Goal: Information Seeking & Learning: Compare options

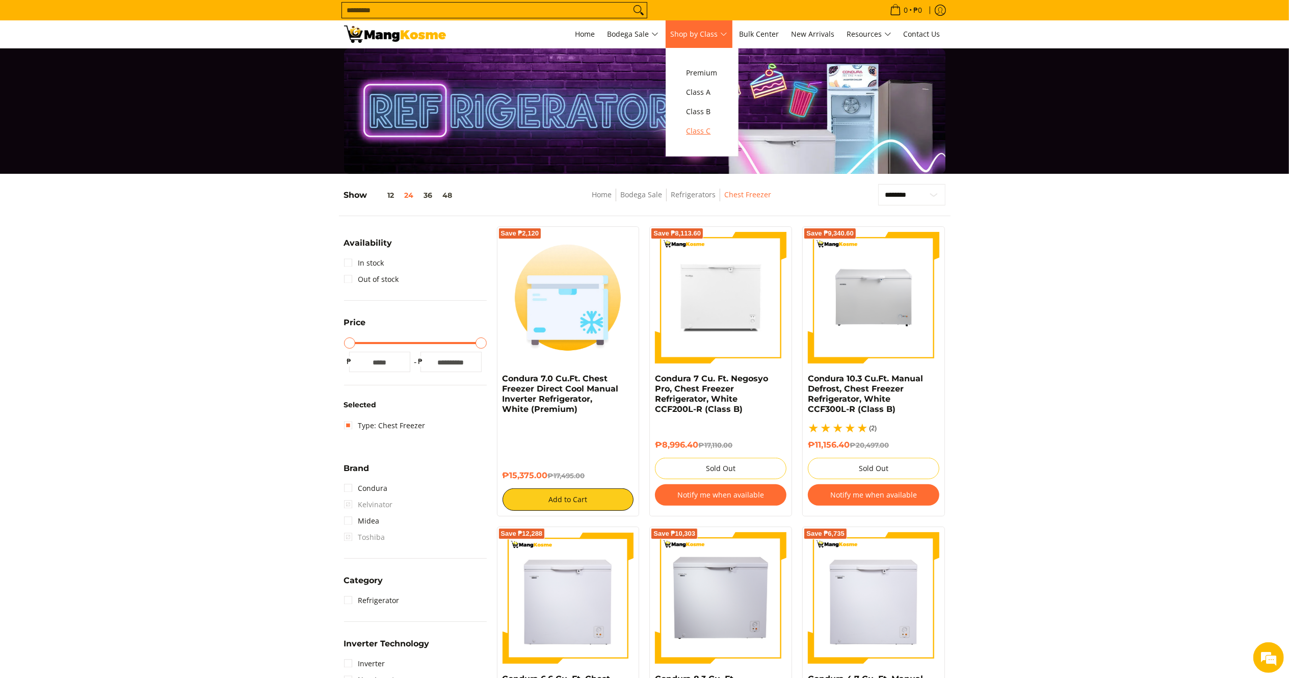
click at [696, 134] on span "Class C" at bounding box center [702, 131] width 31 height 13
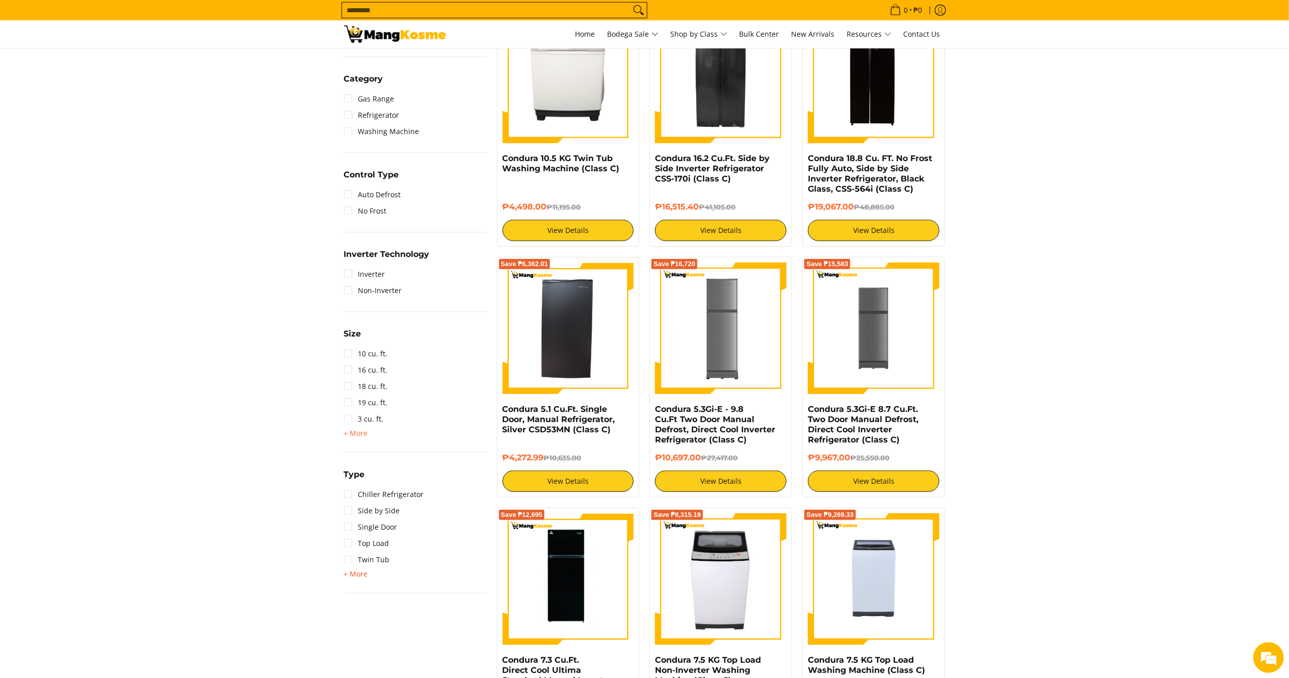
click at [357, 571] on span "+ More" at bounding box center [356, 574] width 24 height 8
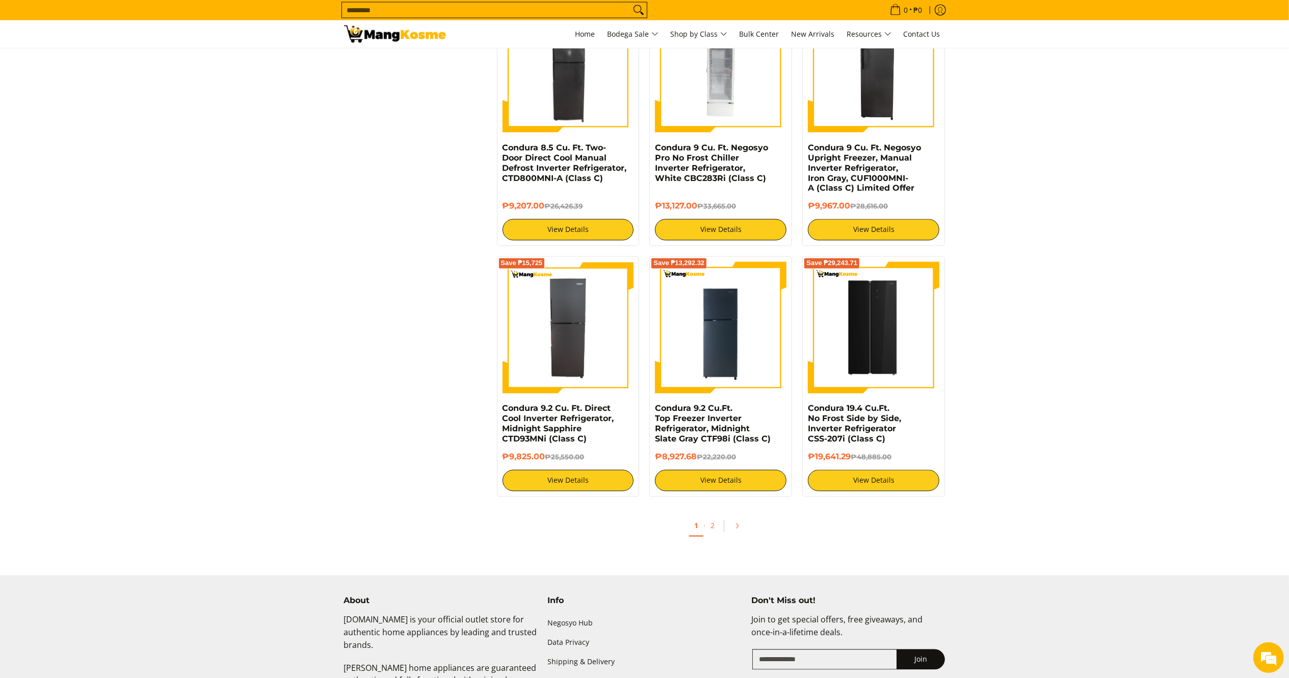
scroll to position [1715, 0]
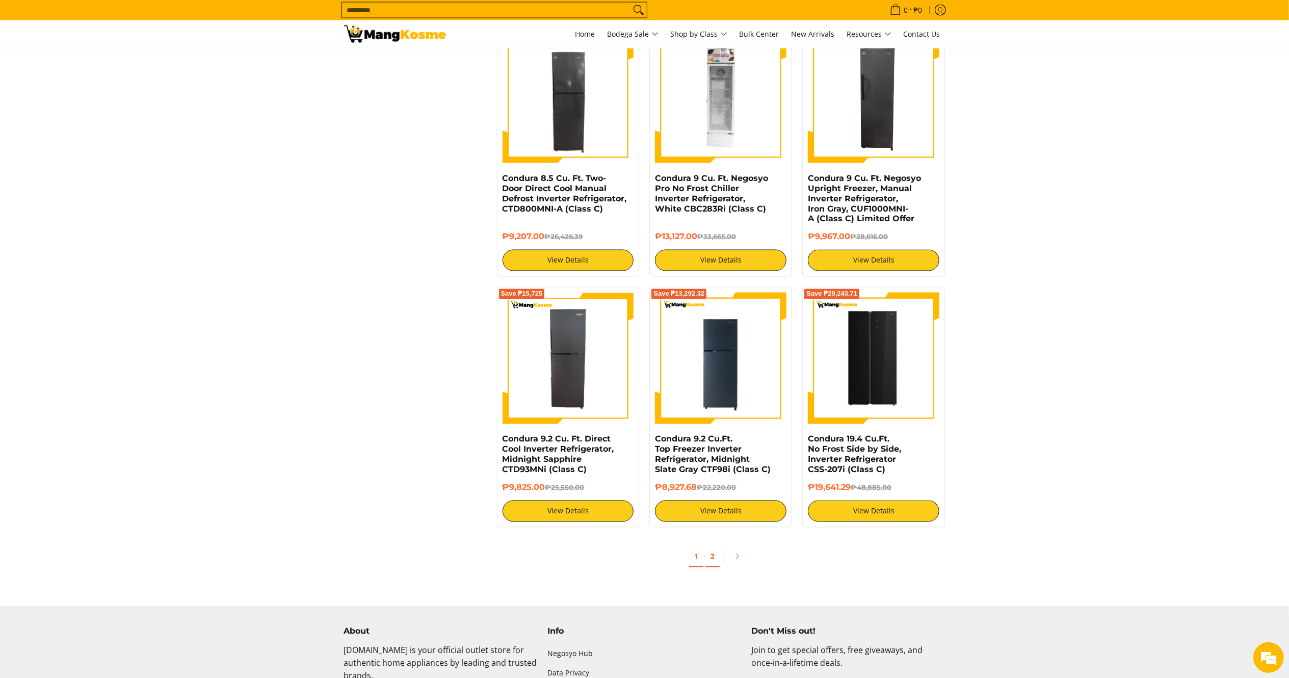
click at [712, 559] on link "2" at bounding box center [712, 556] width 14 height 21
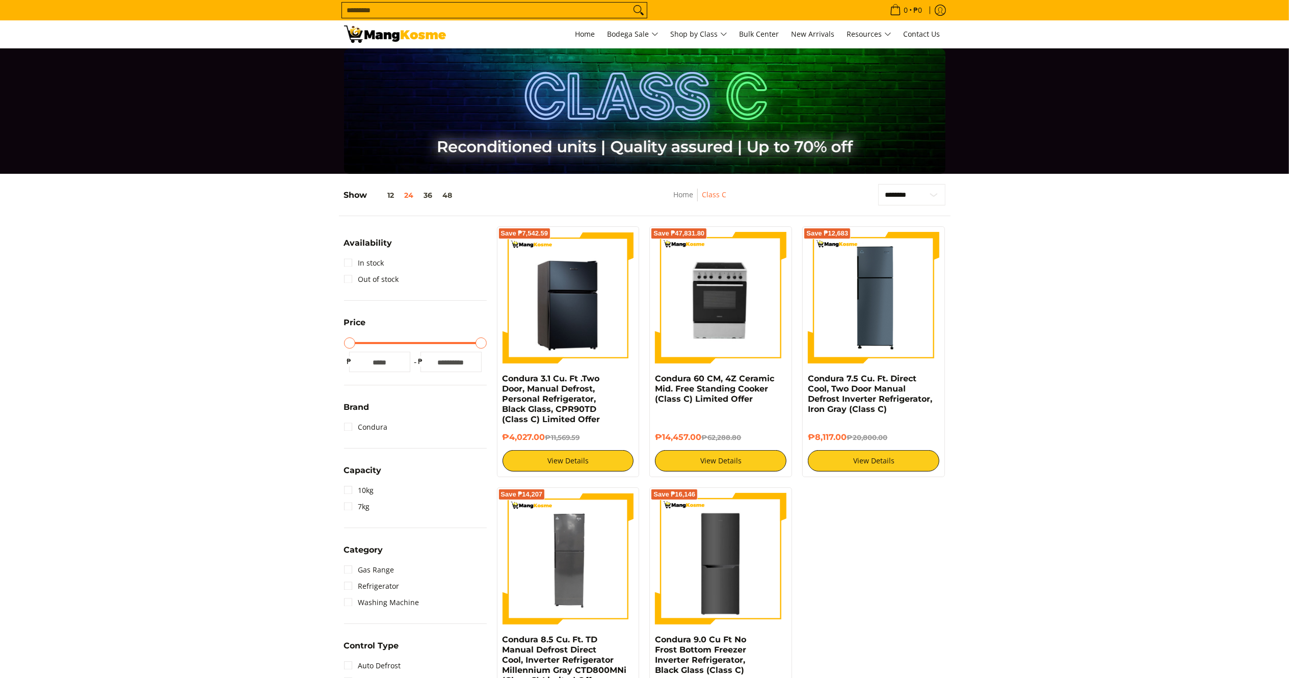
click at [555, 320] on img at bounding box center [569, 298] width 132 height 132
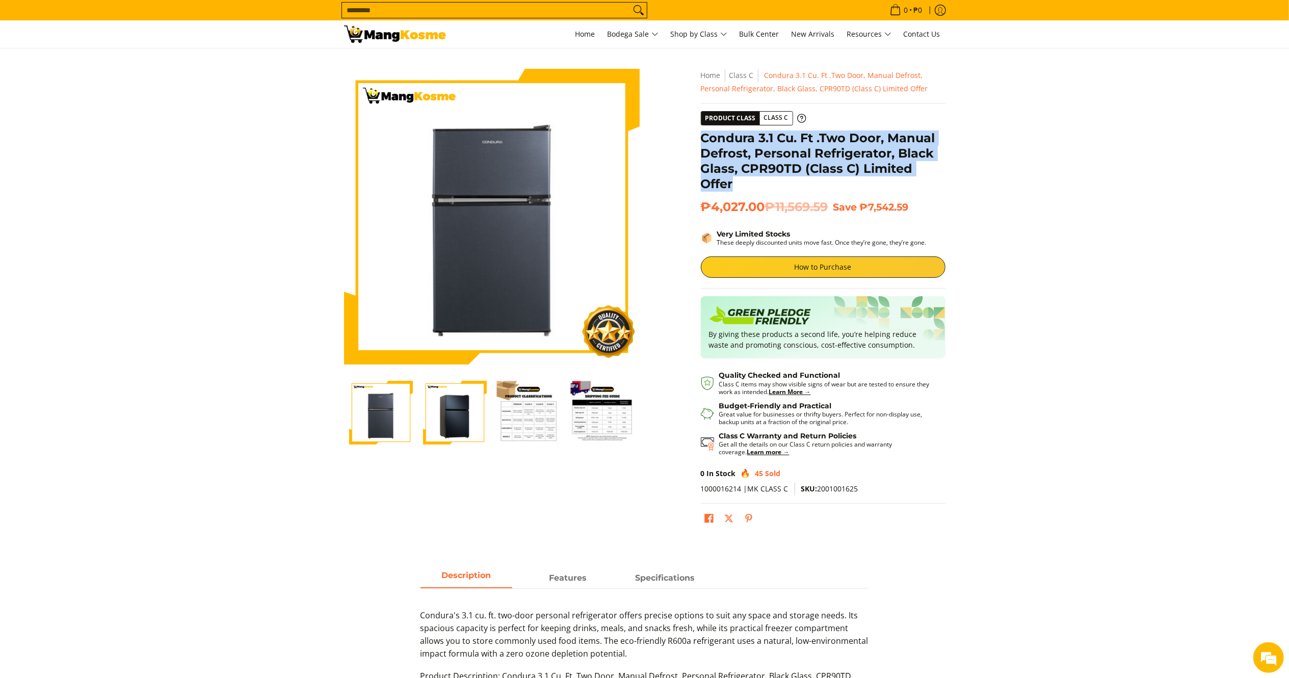
drag, startPoint x: 700, startPoint y: 137, endPoint x: 744, endPoint y: 190, distance: 69.1
click at [744, 190] on div "**********" at bounding box center [823, 303] width 255 height 469
copy h1 "Condura 3.1 Cu. Ft .Two Door, Manual Defrost, Personal Refrigerator, Black Glas…"
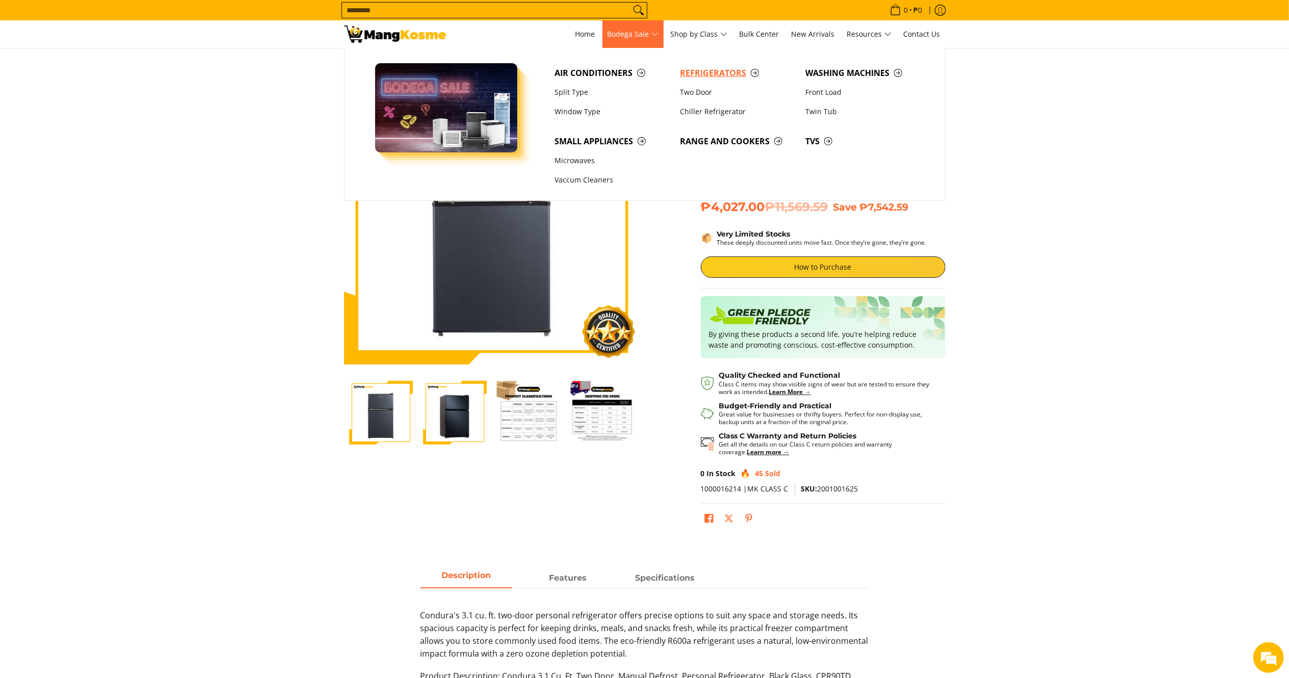
click at [712, 75] on span "Refrigerators" at bounding box center [737, 73] width 115 height 13
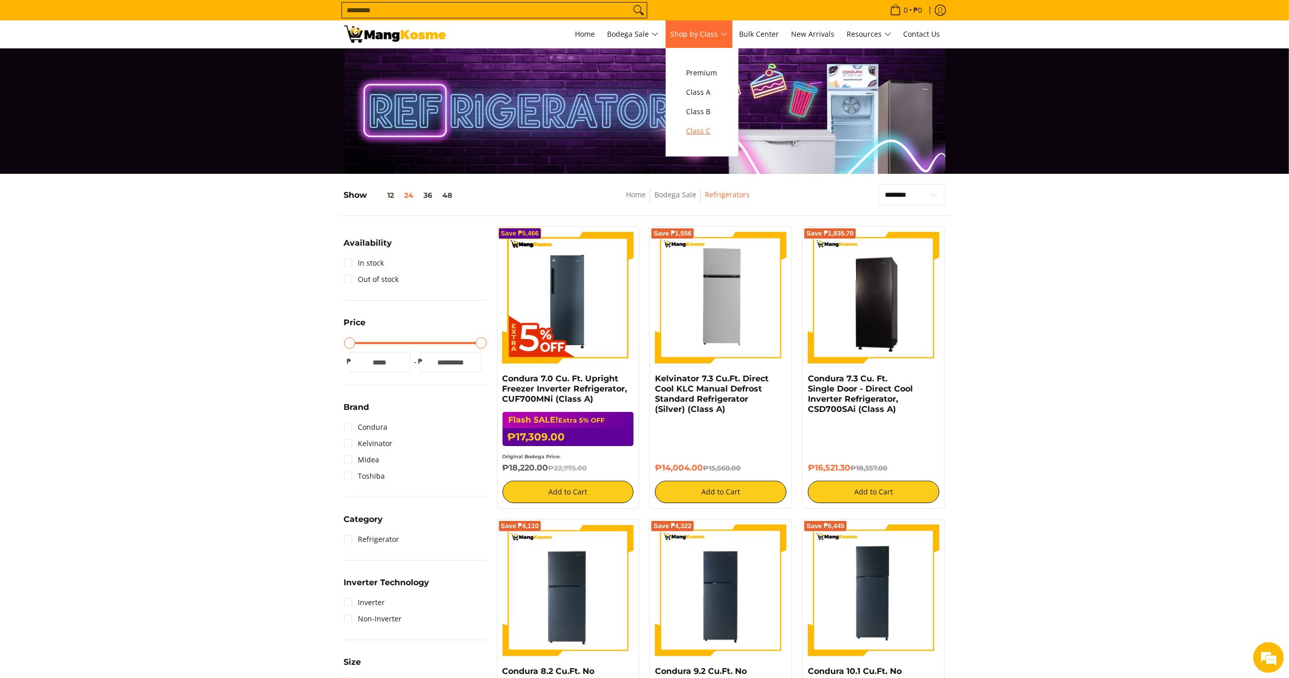
click at [713, 132] on span "Class C" at bounding box center [702, 131] width 31 height 13
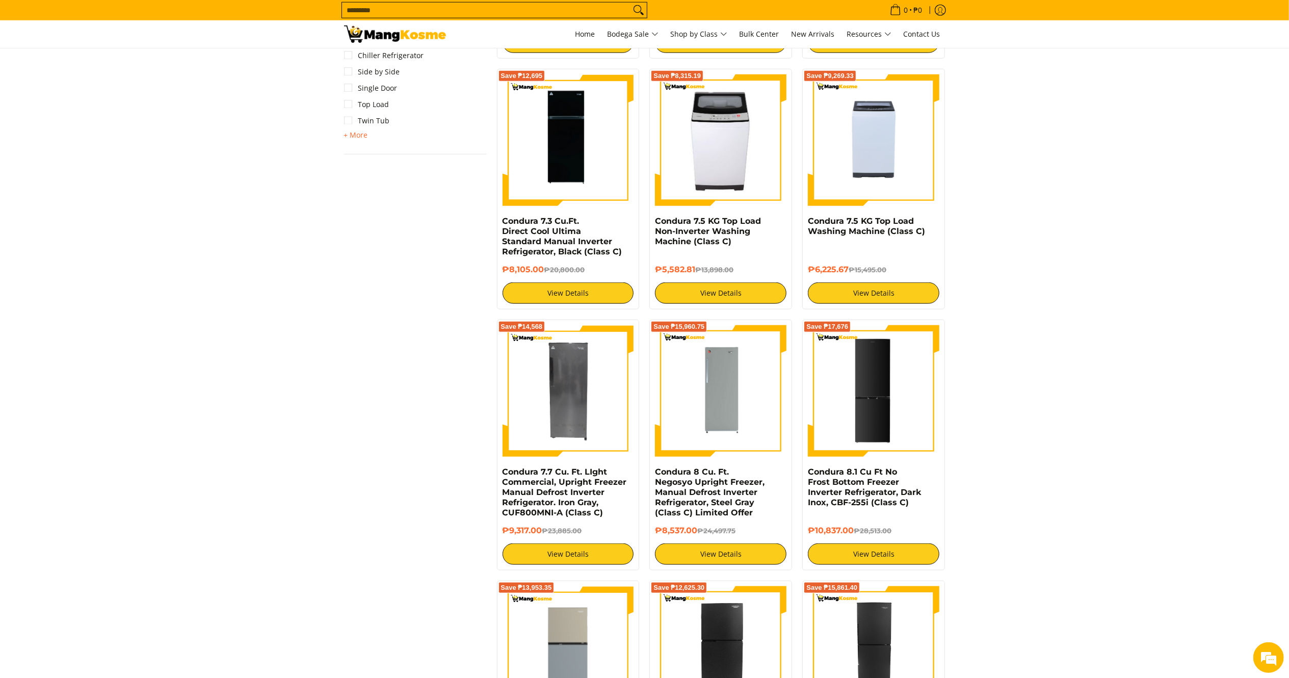
scroll to position [965, 0]
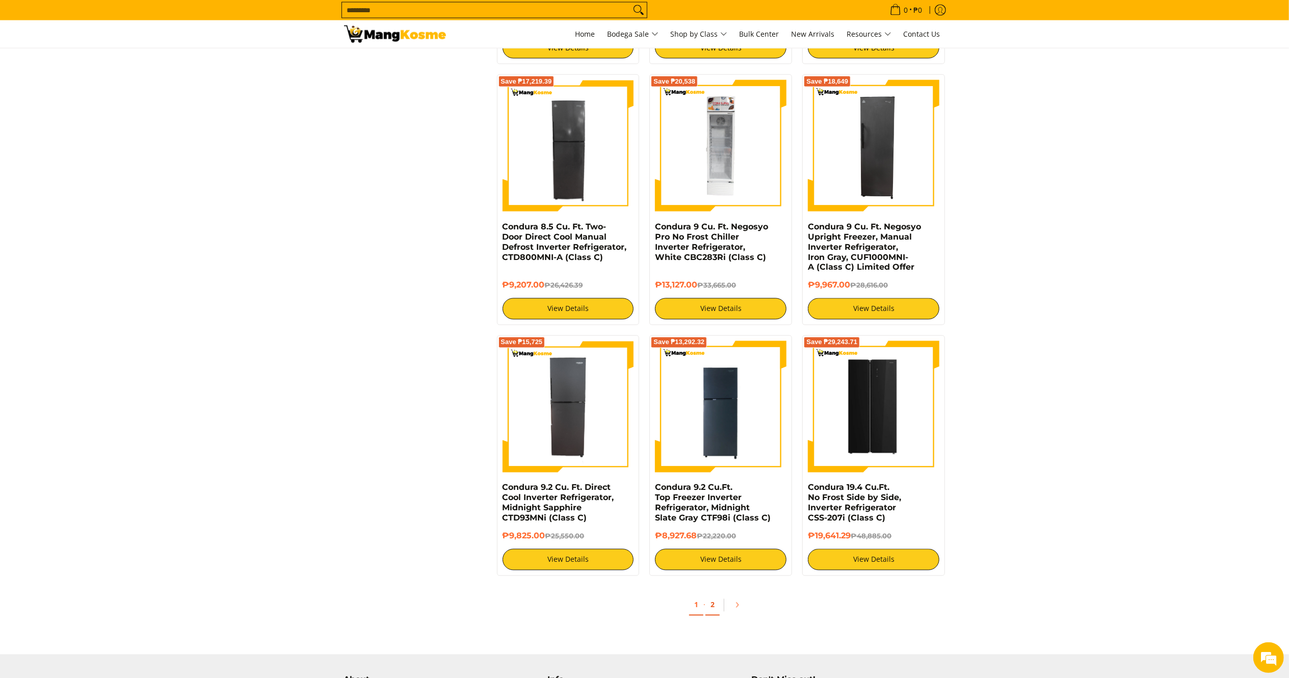
click at [714, 609] on link "2" at bounding box center [712, 605] width 14 height 21
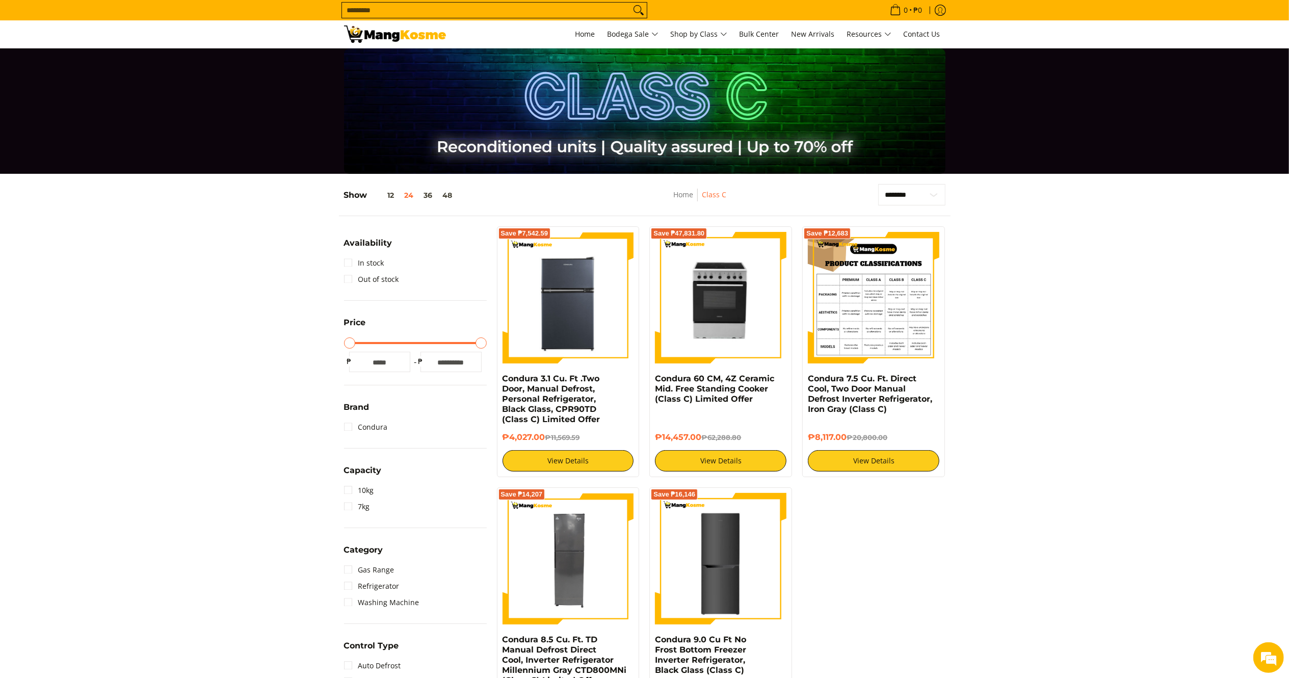
click at [864, 345] on img at bounding box center [874, 298] width 132 height 132
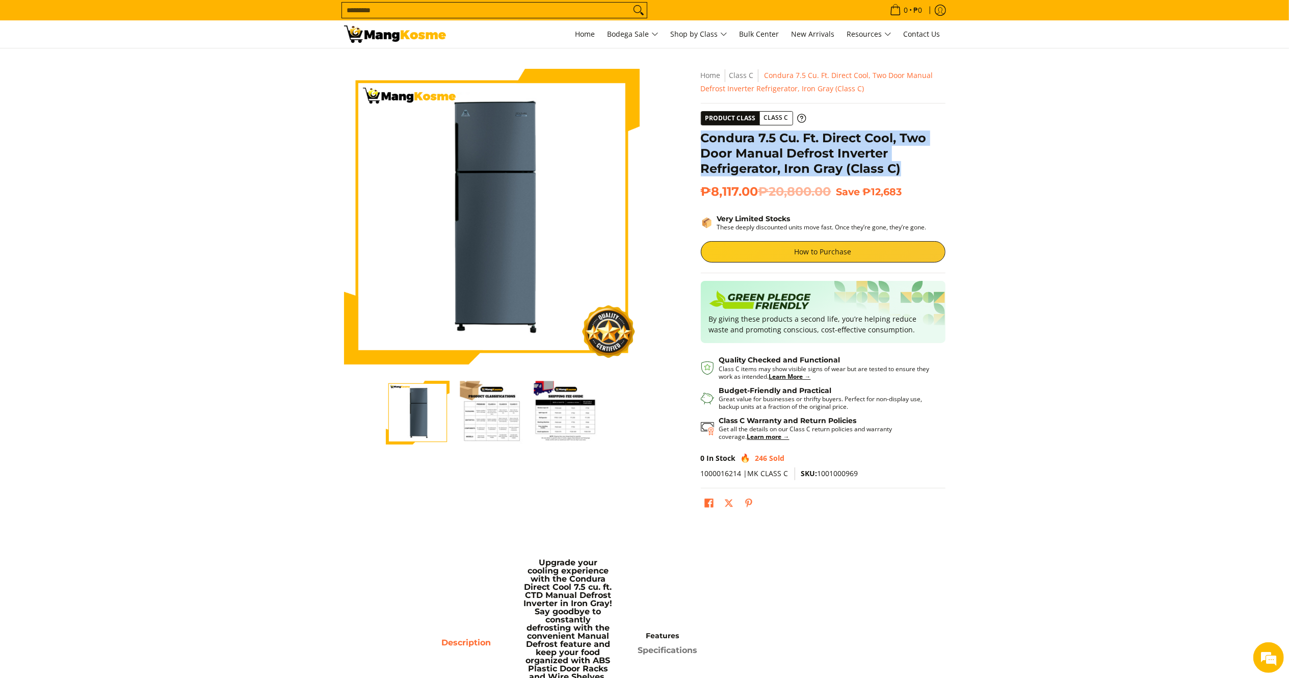
drag, startPoint x: 698, startPoint y: 136, endPoint x: 905, endPoint y: 170, distance: 210.3
click at [905, 170] on div "**********" at bounding box center [823, 296] width 255 height 454
copy h1 "Condura 7.5 Cu. Ft. Direct Cool, Two Door Manual Defrost Inverter Refrigerator,…"
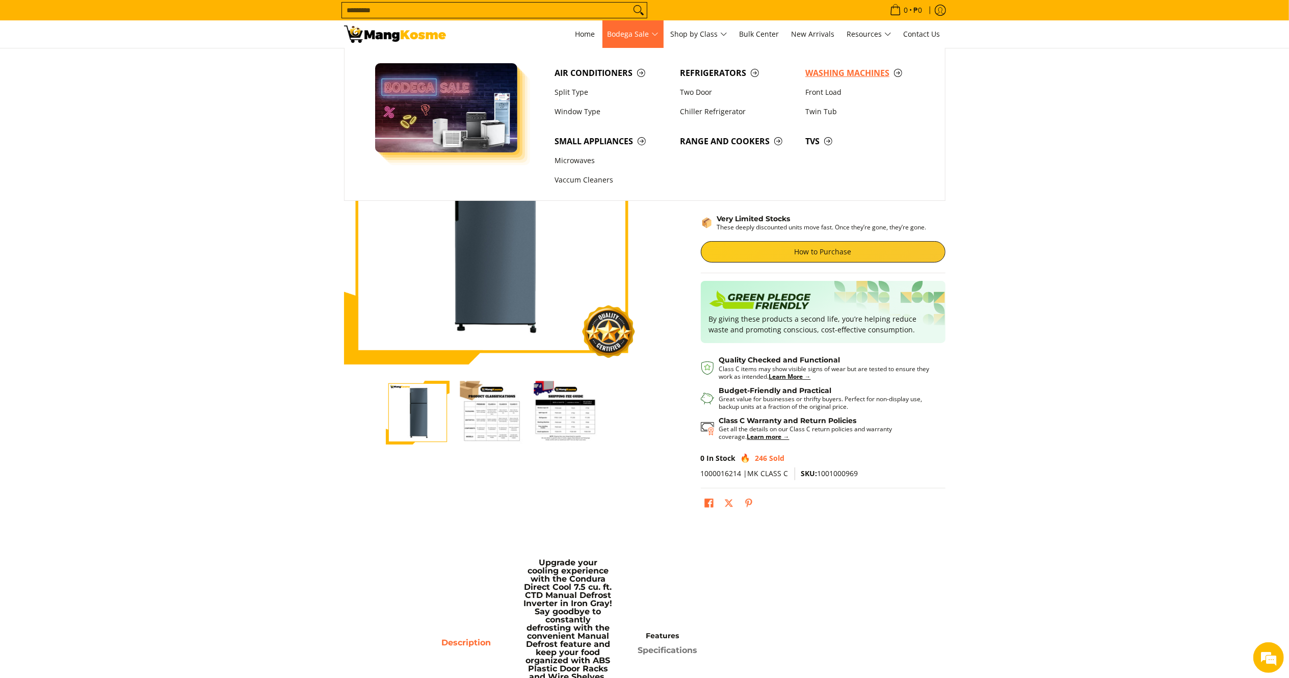
click at [813, 70] on span "Washing Machines" at bounding box center [862, 73] width 115 height 13
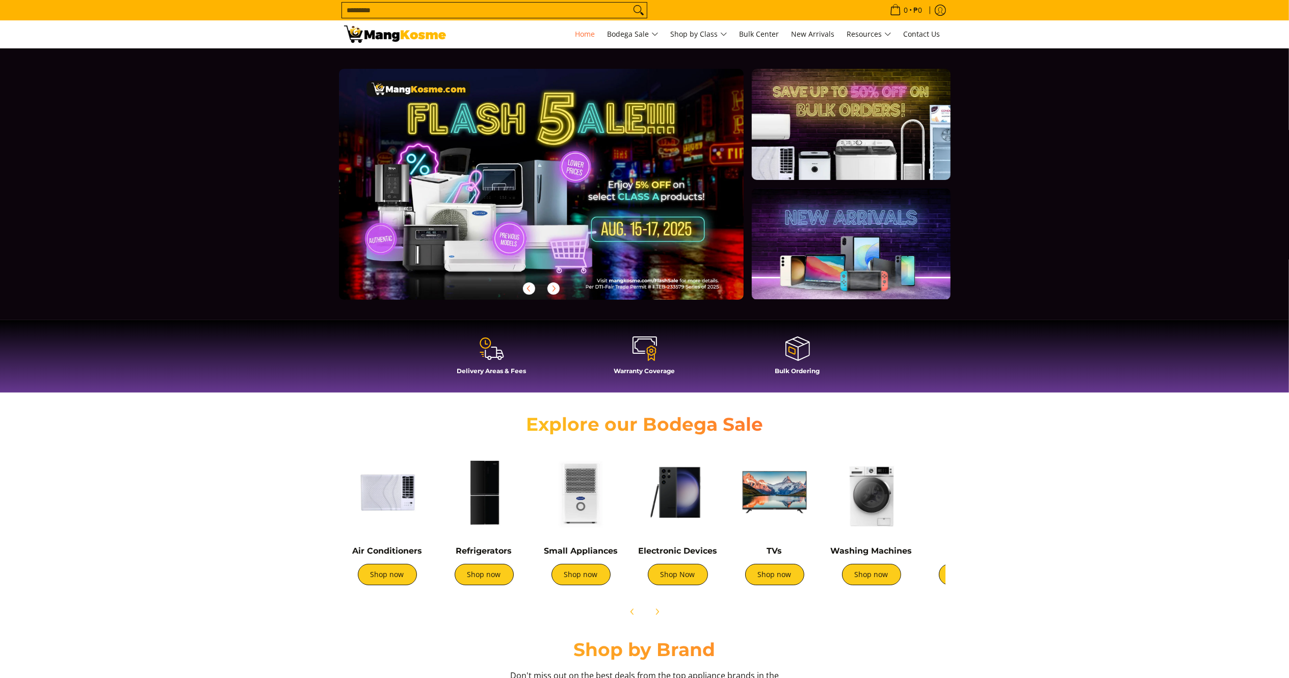
click at [530, 10] on input "Search..." at bounding box center [486, 10] width 289 height 15
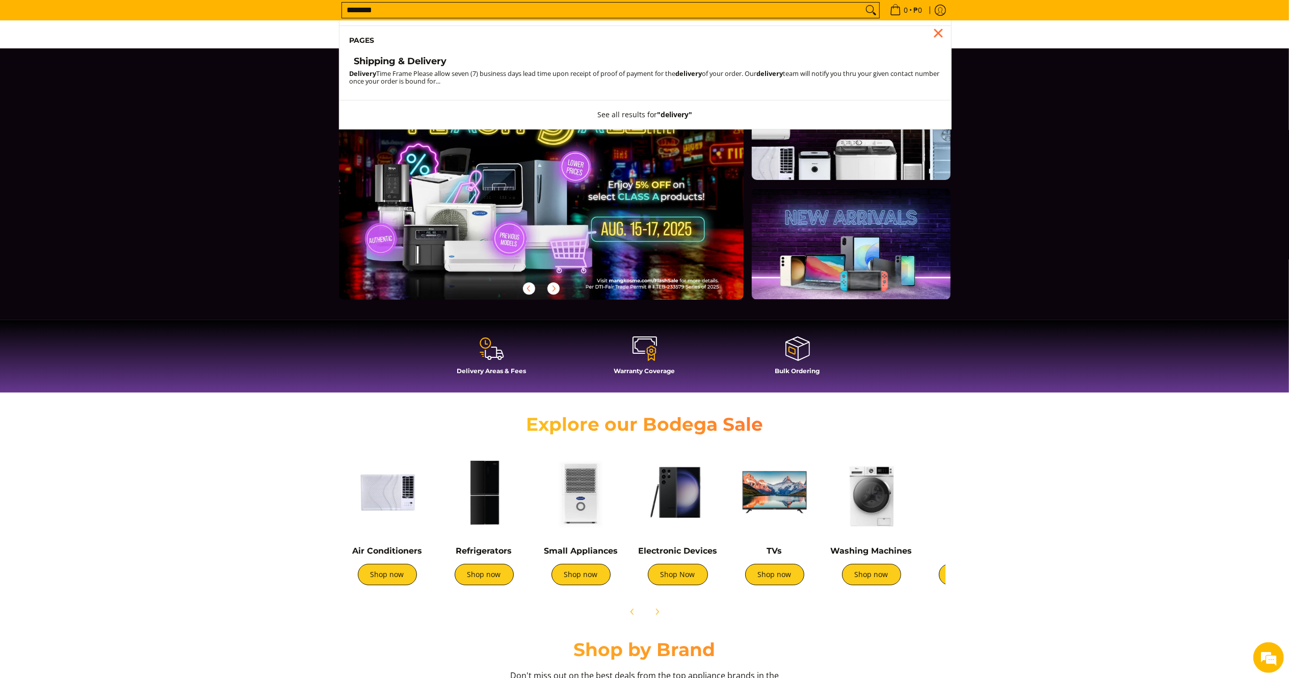
type input "********"
click at [380, 55] on li "Pages" at bounding box center [645, 40] width 612 height 30
click at [385, 62] on h4 "Shipping & Delivery" at bounding box center [400, 62] width 93 height 12
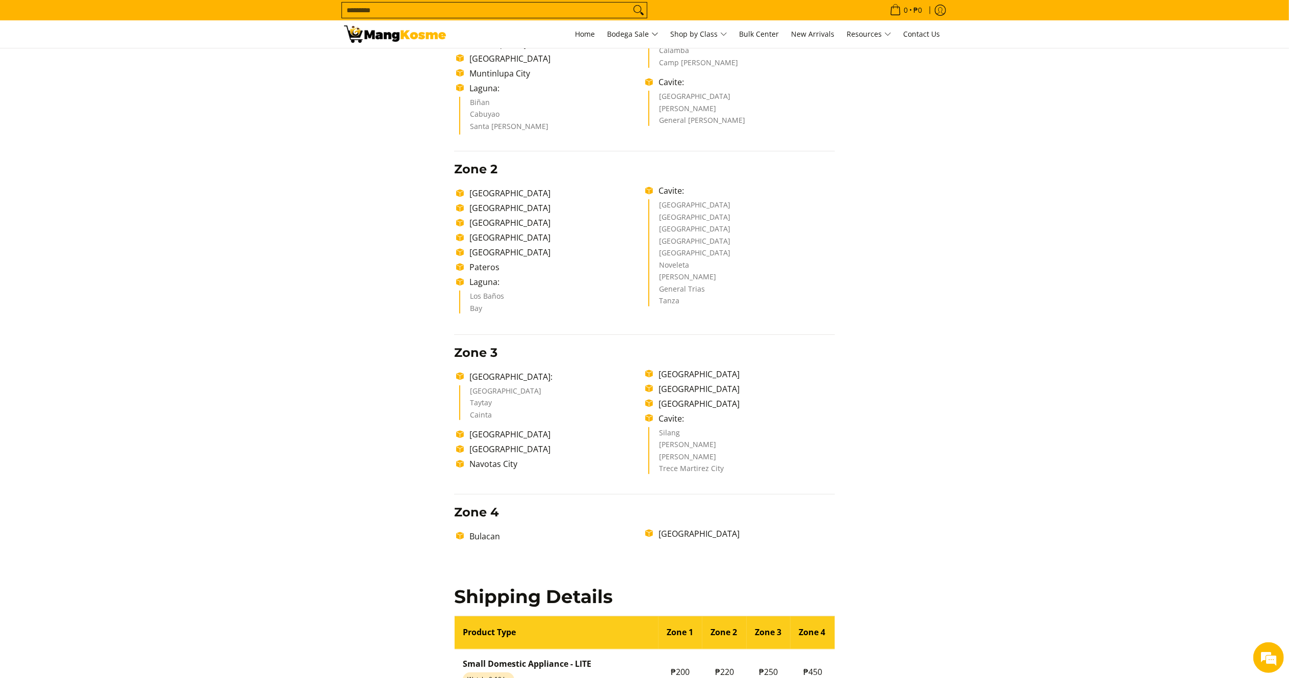
scroll to position [510, 0]
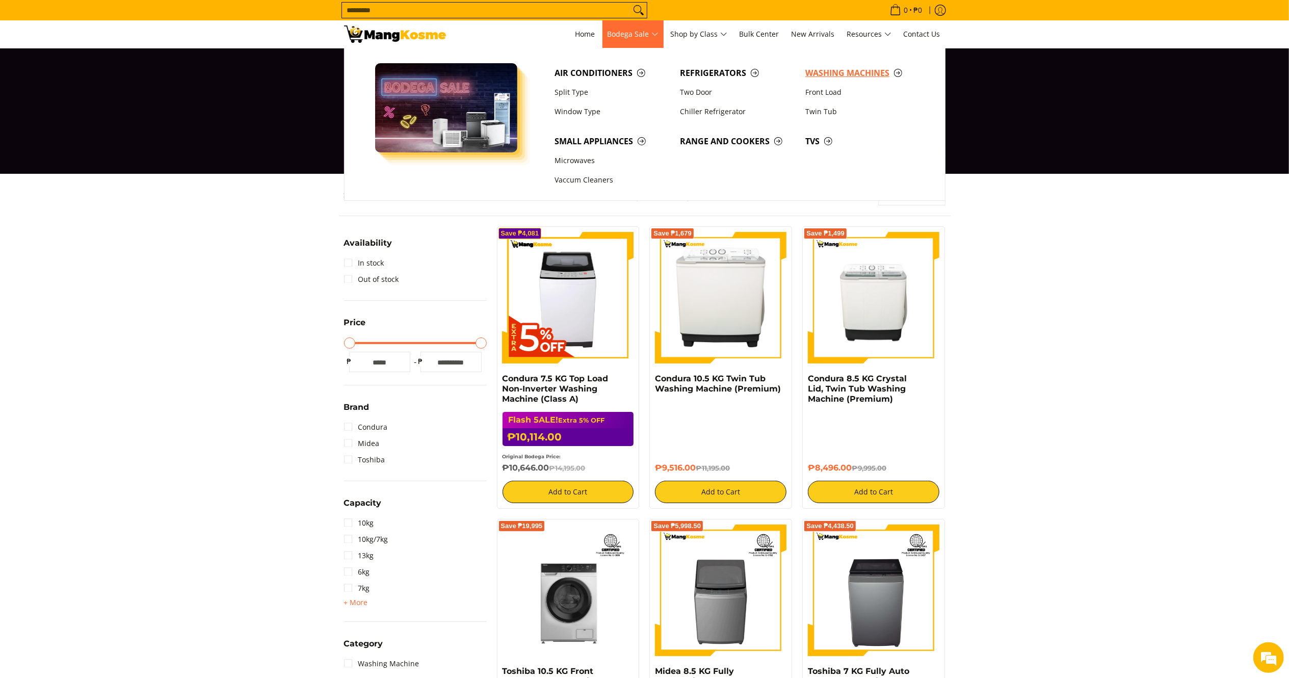
click at [847, 75] on span "Washing Machines" at bounding box center [862, 73] width 115 height 13
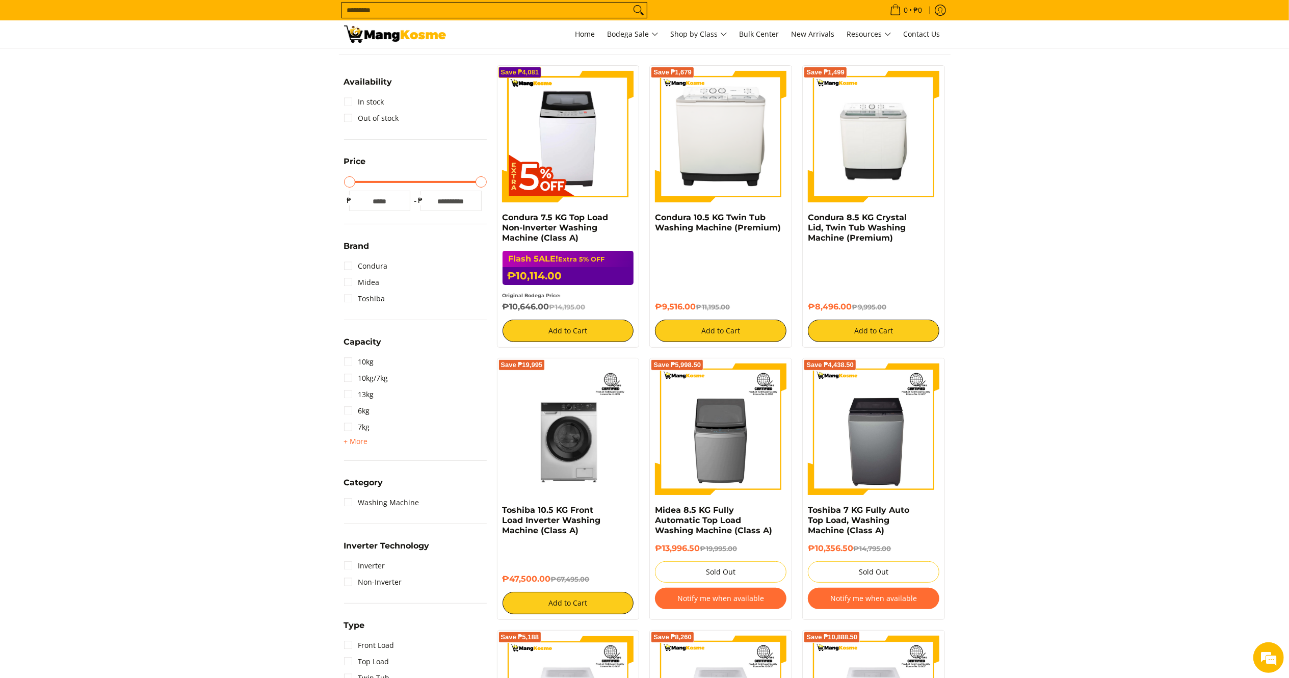
scroll to position [204, 0]
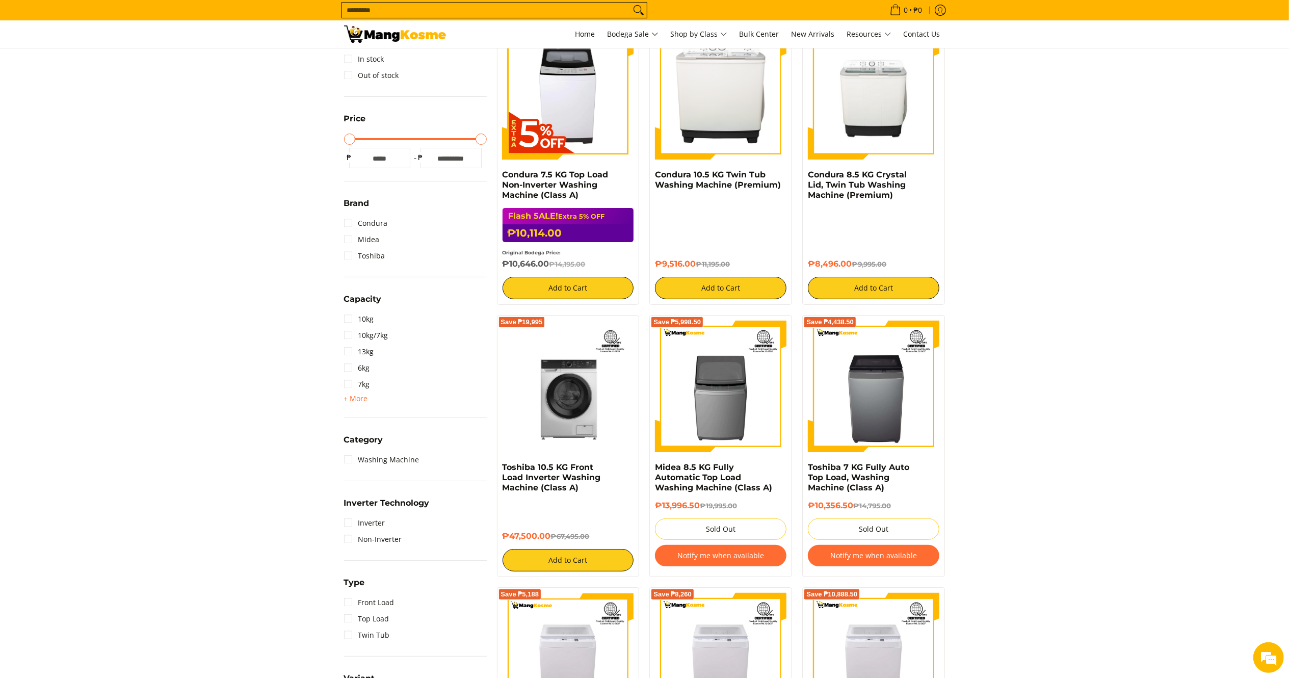
drag, startPoint x: 855, startPoint y: 263, endPoint x: 805, endPoint y: 175, distance: 100.9
click at [805, 175] on div "Save ₱1,499 Condura 8.5 KG Crystal Lid, Twin Tub Washing Machine (Premium) ₱8,4…" at bounding box center [873, 163] width 143 height 282
copy div "Condura 8.5 KG Crystal Lid, Twin Tub Washing Machine (Premium) ₱8,496.00"
drag, startPoint x: 694, startPoint y: 265, endPoint x: 645, endPoint y: 176, distance: 100.6
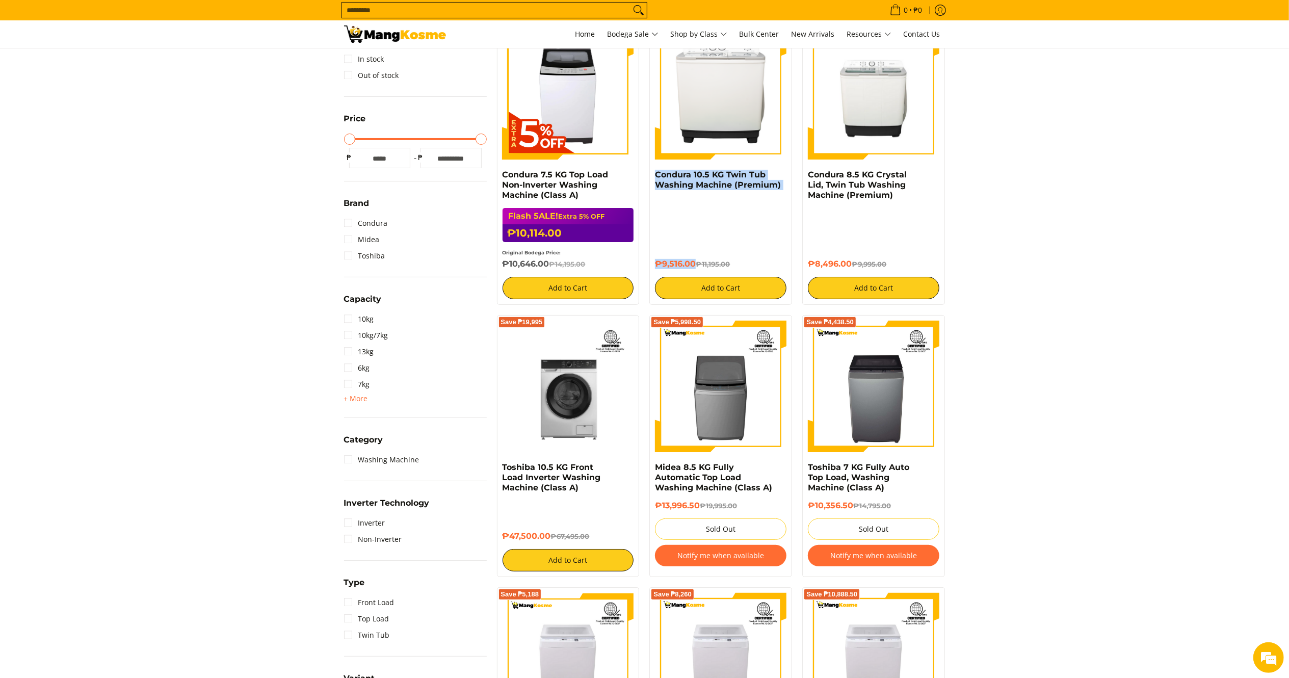
click at [645, 176] on div "Save ₱1,679 Condura 10.5 KG Twin Tub Washing Machine (Premium) ₱9,516.00 ₱11,19…" at bounding box center [720, 163] width 153 height 282
copy div "Condura 10.5 KG Twin Tub Washing Machine (Premium) ₱9,516.00"
drag, startPoint x: 554, startPoint y: 267, endPoint x: 490, endPoint y: 178, distance: 108.9
drag, startPoint x: 1022, startPoint y: 210, endPoint x: 910, endPoint y: 230, distance: 113.9
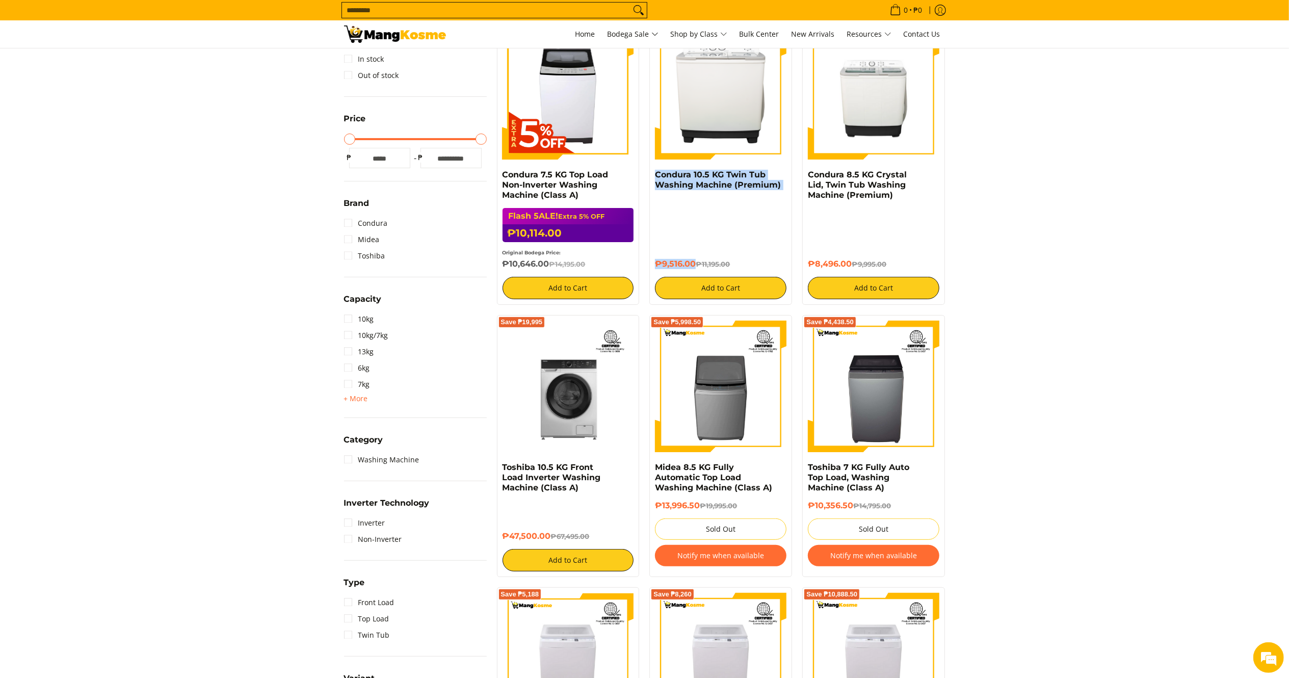
drag, startPoint x: 547, startPoint y: 268, endPoint x: 493, endPoint y: 179, distance: 104.0
click at [493, 179] on div "Save ₱4,081 Condura 7.5 KG Top Load Non-Inverter Washing Machine (Class A) Flas…" at bounding box center [568, 163] width 153 height 282
copy div "Condura 7.5 KG Top Load Non-Inverter Washing Machine (Class A) Flash 5ALE! Extr…"
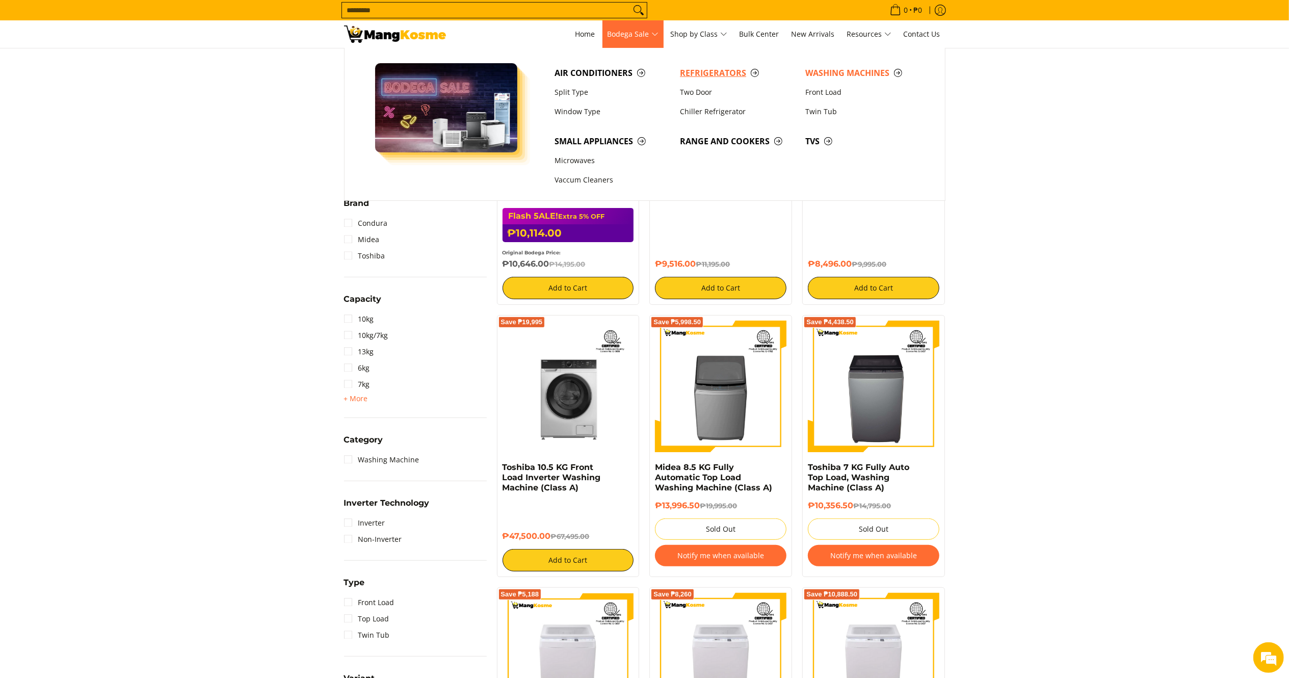
click at [691, 71] on span "Refrigerators" at bounding box center [737, 73] width 115 height 13
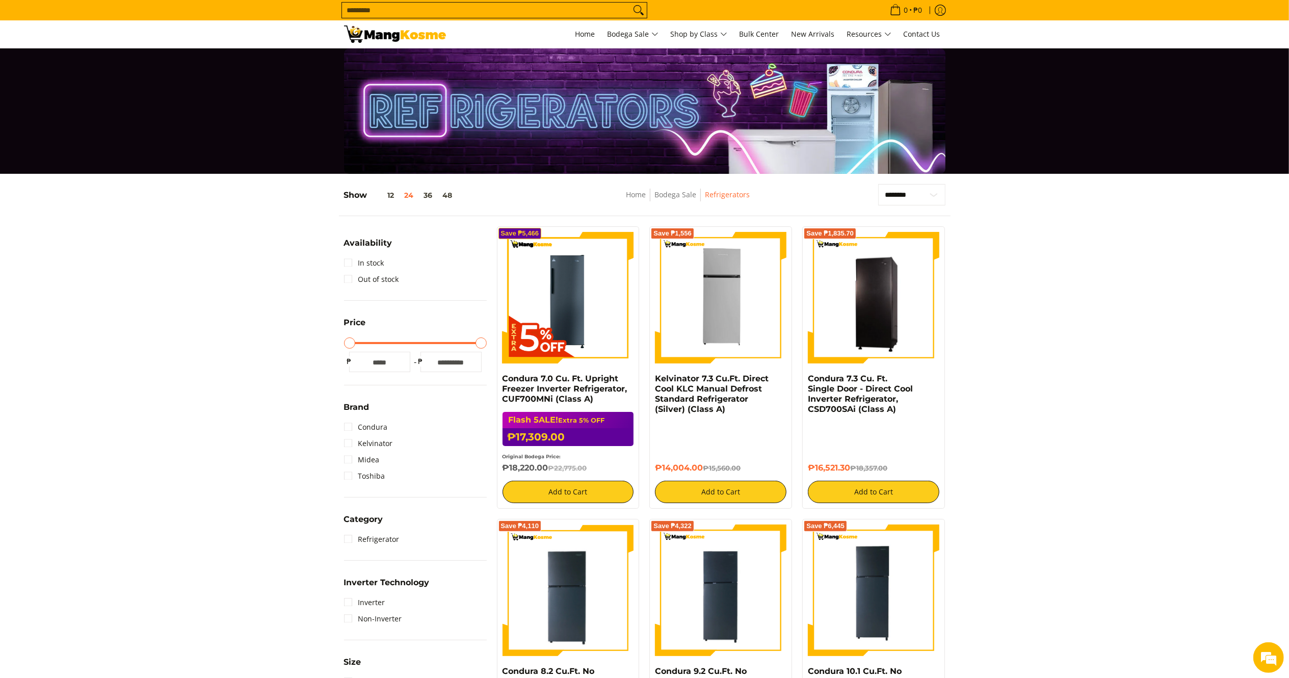
click at [441, 6] on input "Search..." at bounding box center [486, 10] width 289 height 15
type input "*"
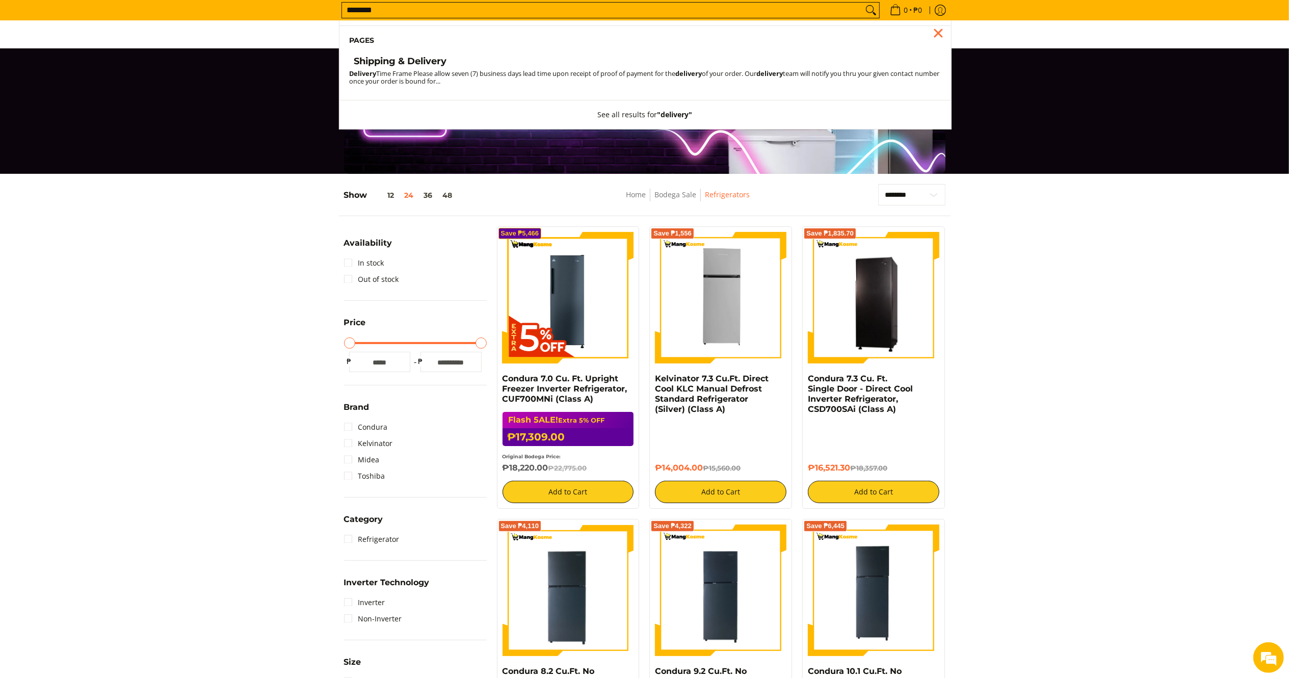
type input "********"
click at [429, 60] on h4 "Shipping & Delivery" at bounding box center [400, 62] width 93 height 12
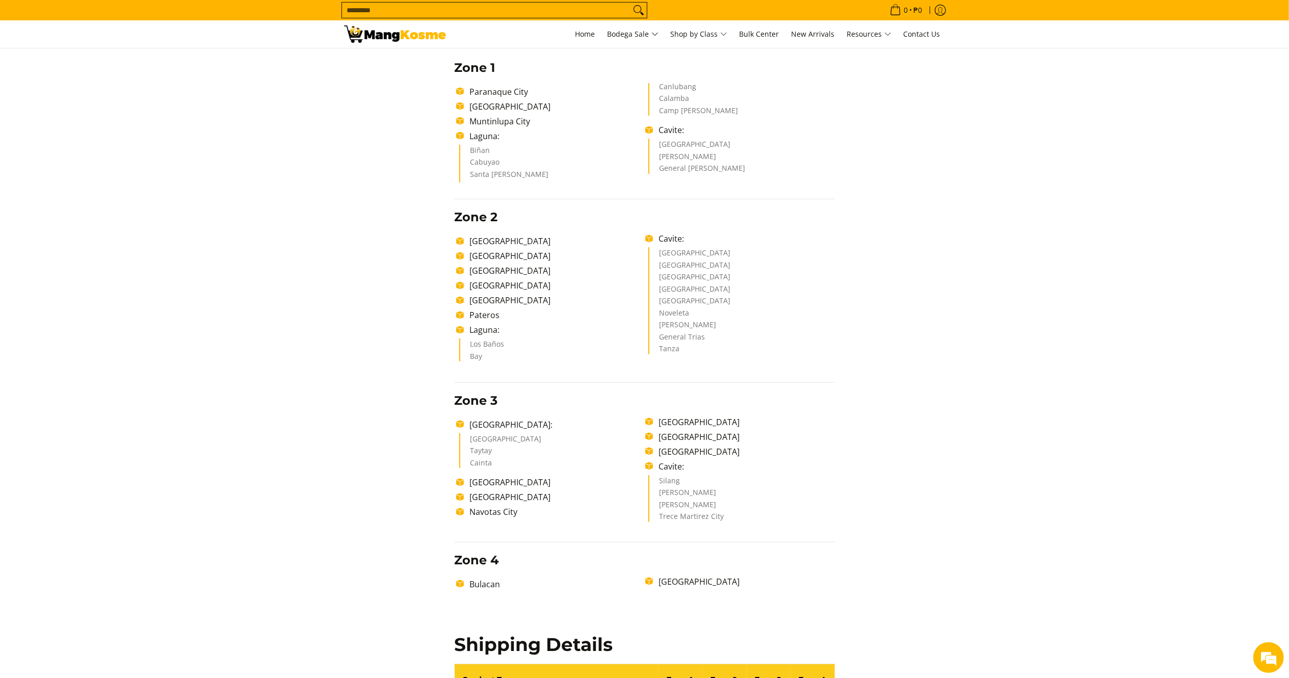
scroll to position [255, 0]
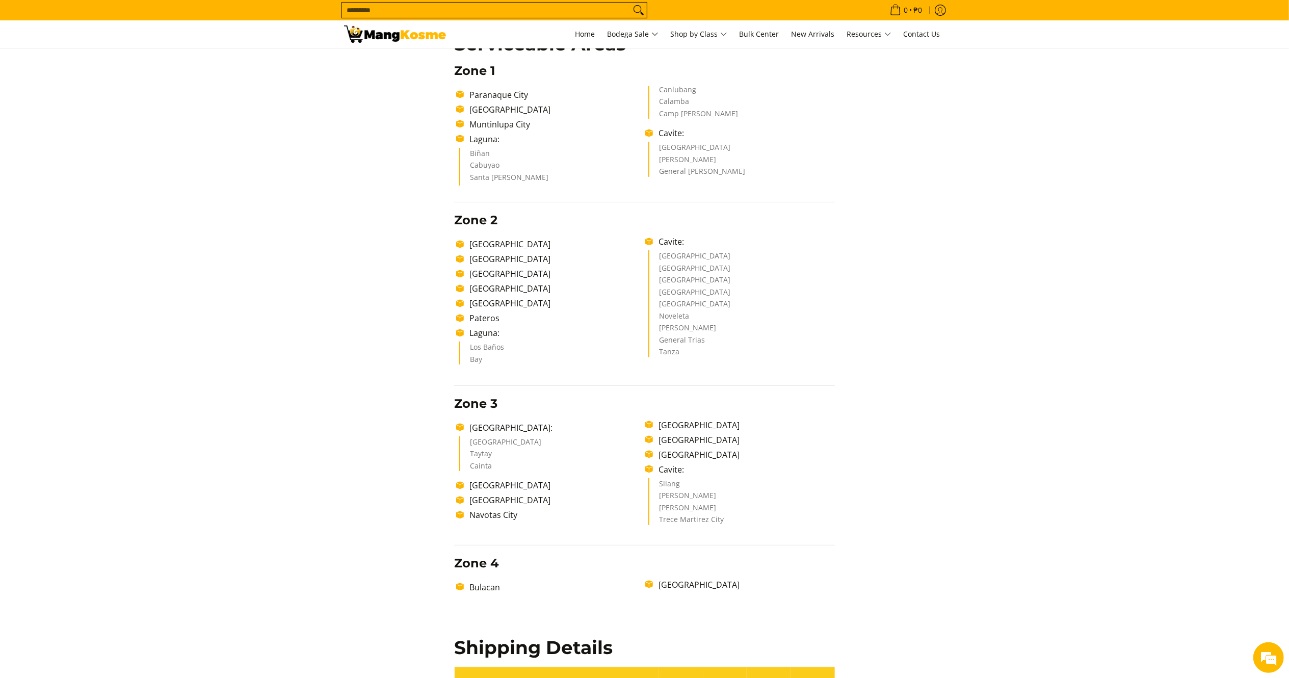
click at [1289, 195] on html "Skip to Main Content Home Bodega Sale Shop by Class Bulk Center New Arrivals Re…" at bounding box center [644, 559] width 1289 height 1629
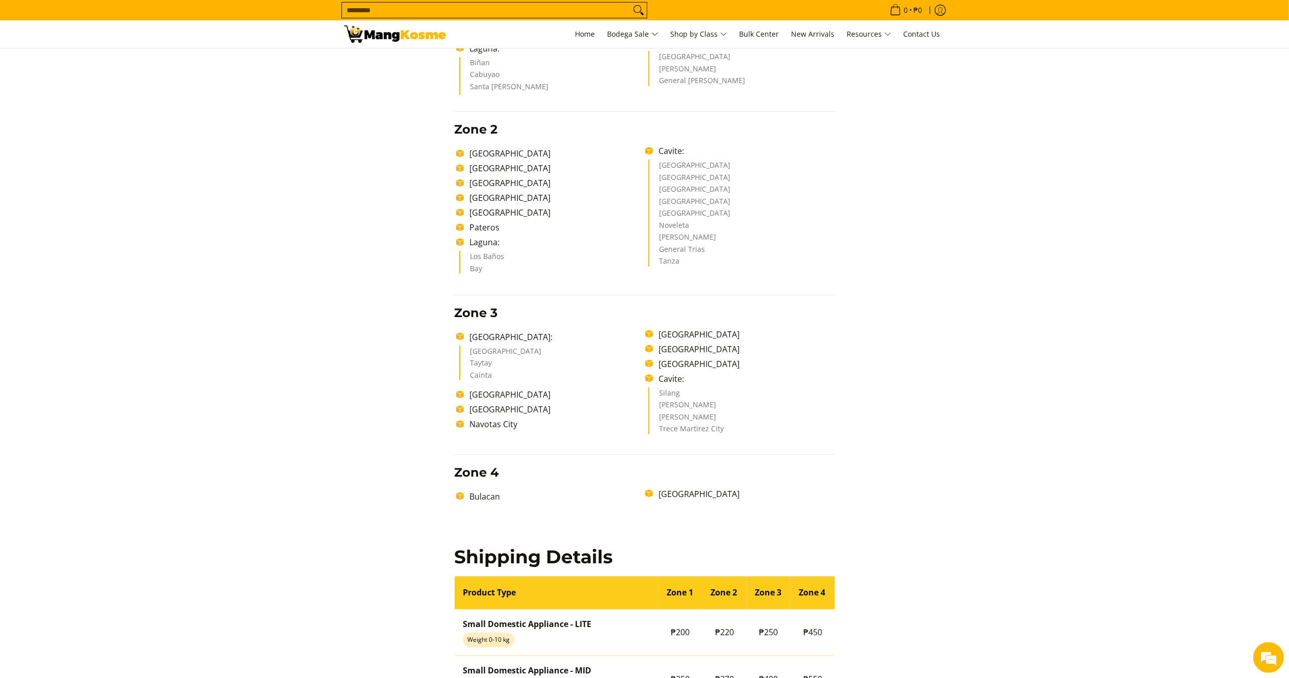
scroll to position [408, 0]
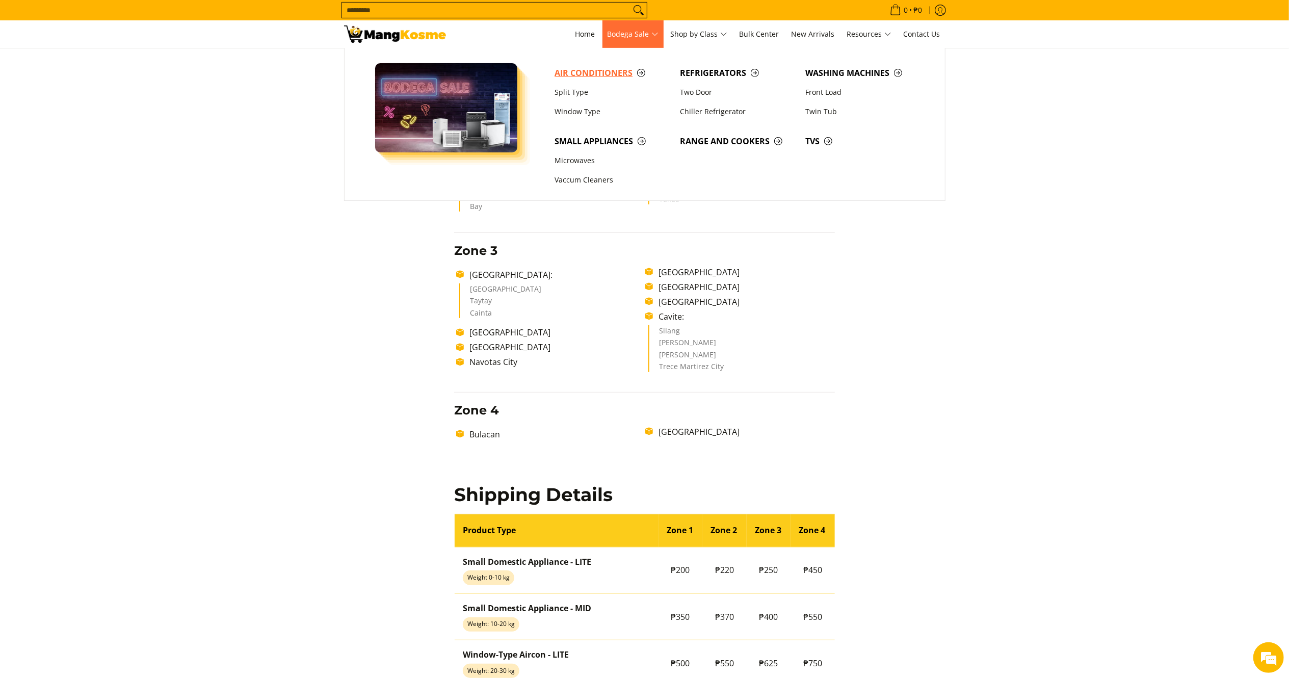
click at [601, 70] on span "Air Conditioners" at bounding box center [612, 73] width 115 height 13
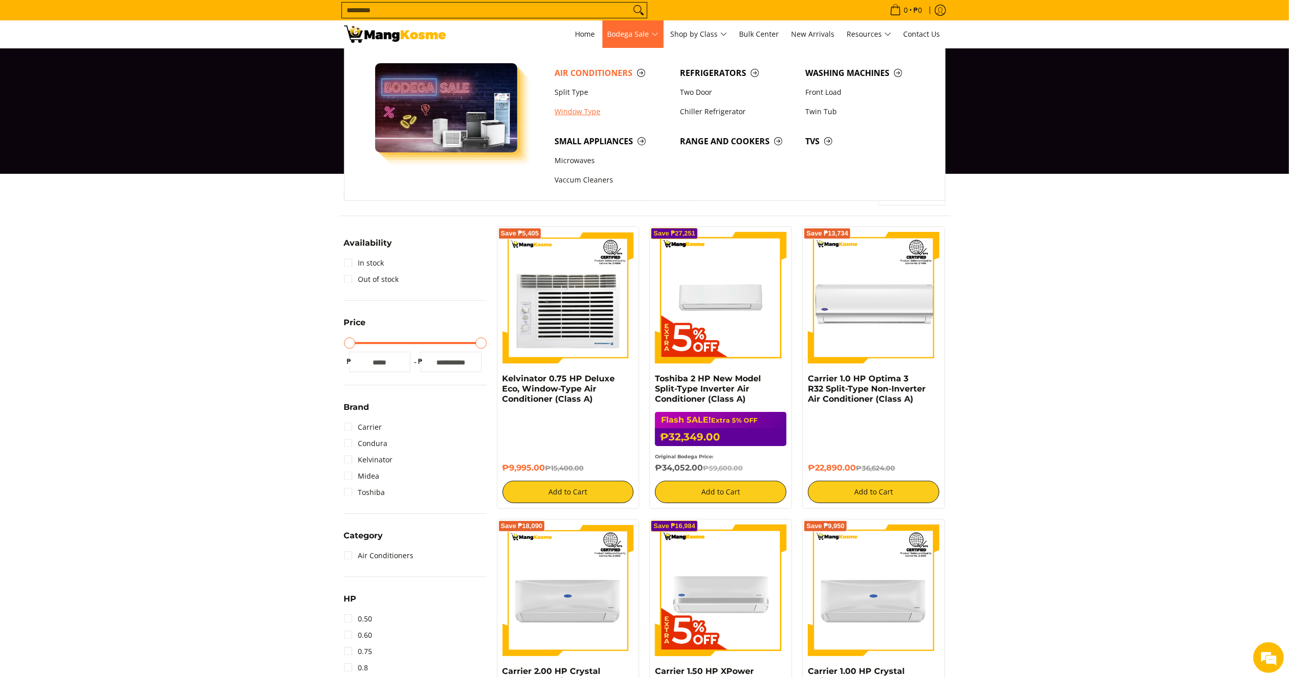
click at [589, 112] on link "Window Type" at bounding box center [612, 111] width 125 height 19
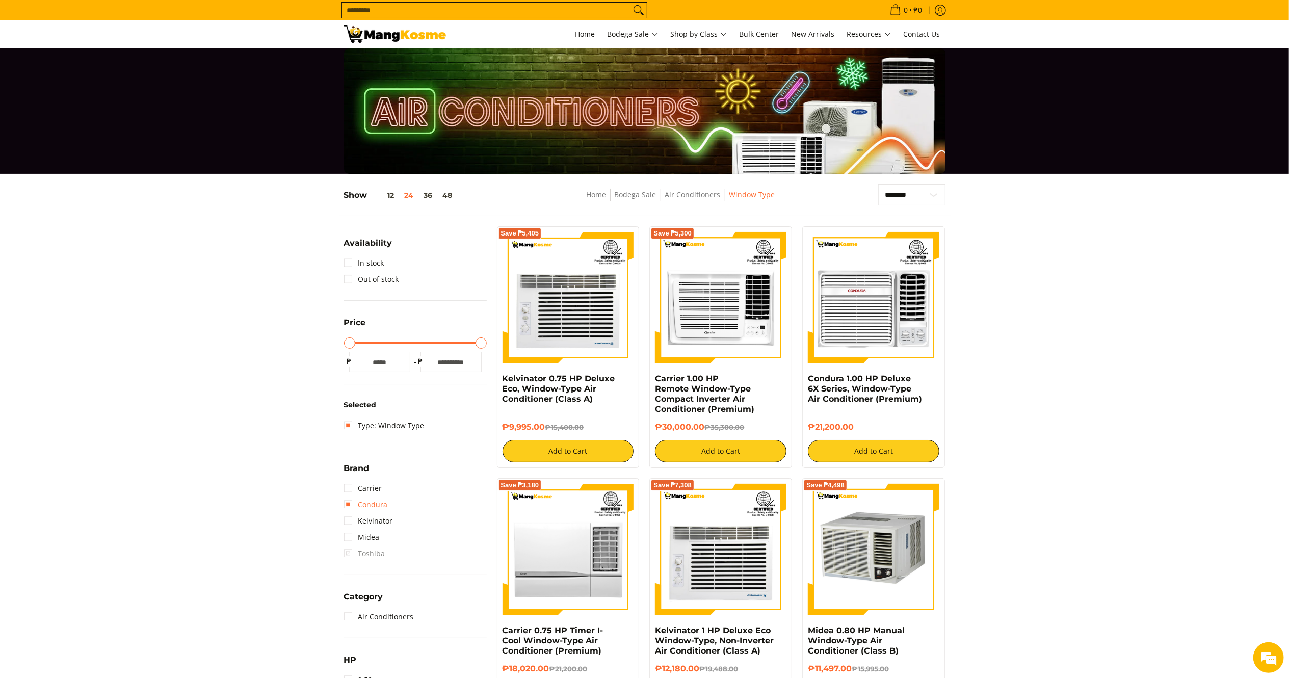
click at [376, 506] on link "Condura" at bounding box center [366, 504] width 44 height 16
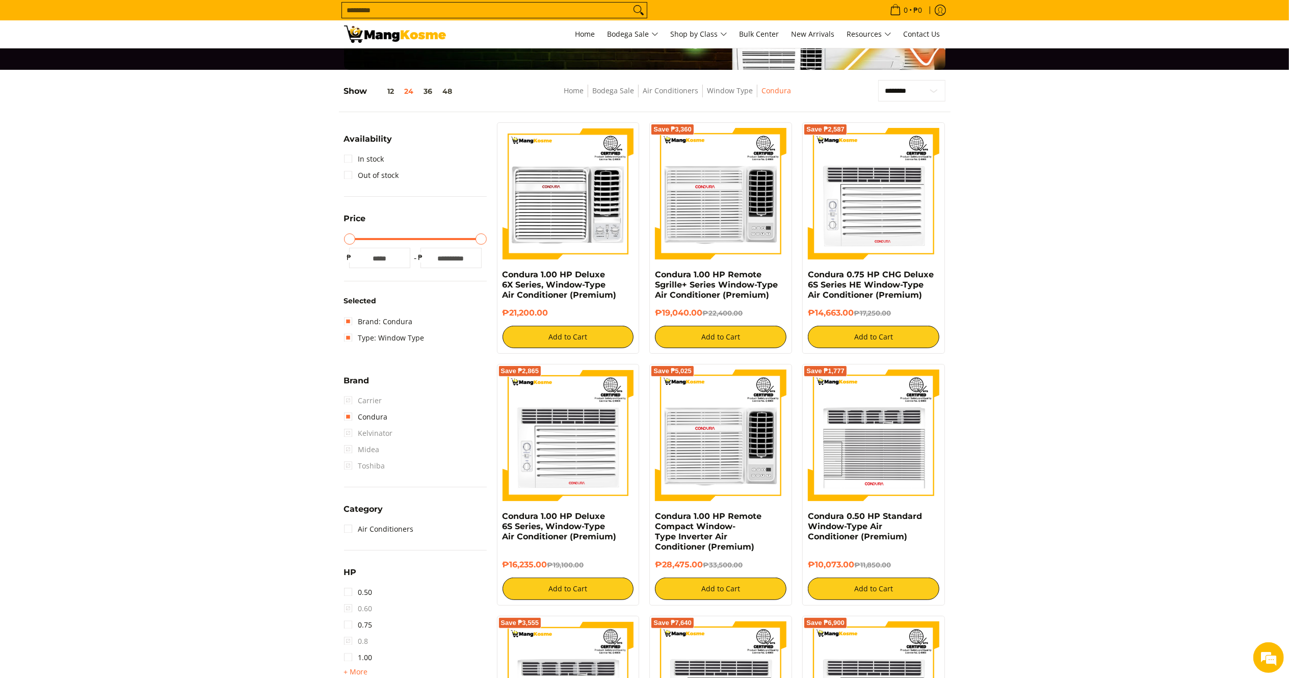
scroll to position [102, 0]
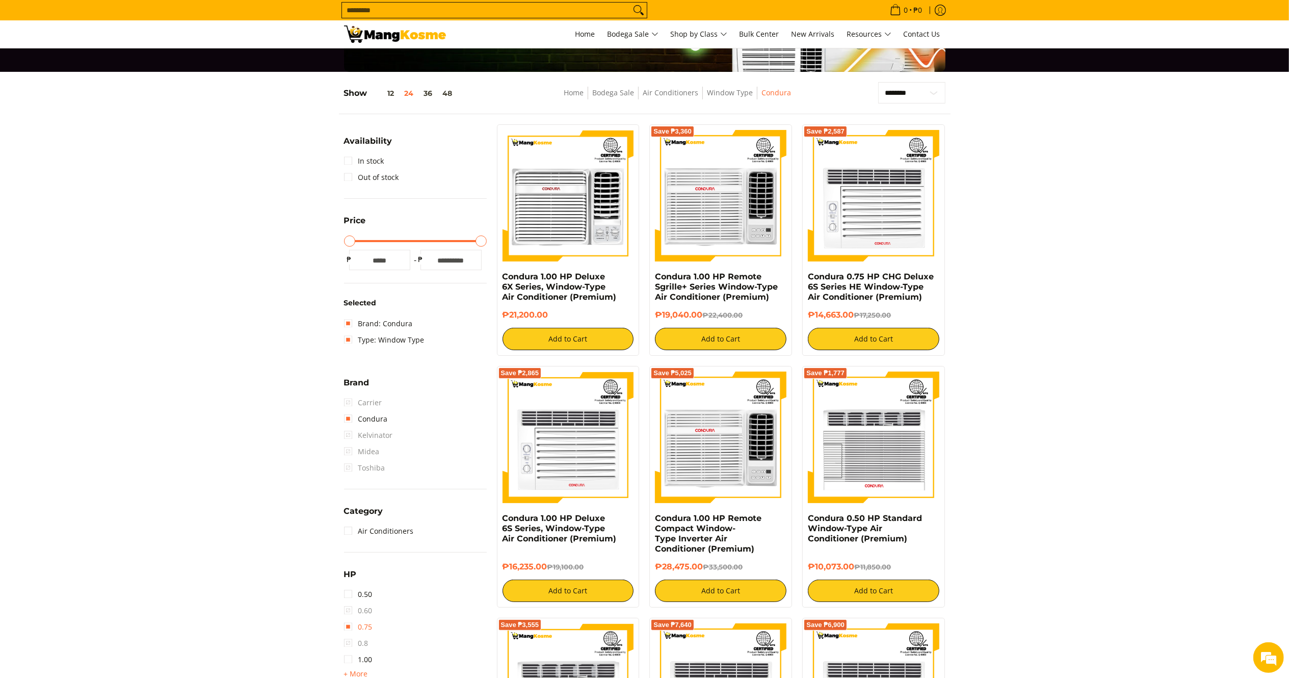
click at [366, 621] on link "0.75" at bounding box center [358, 627] width 29 height 16
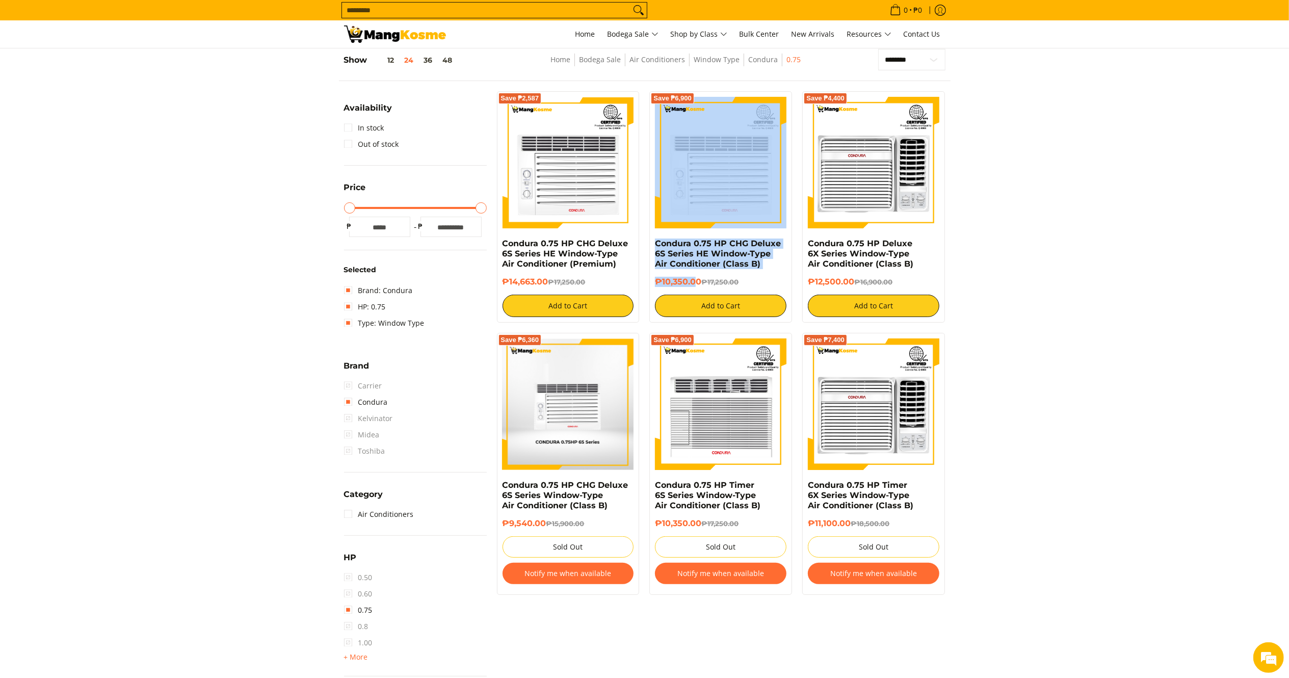
drag, startPoint x: 698, startPoint y: 278, endPoint x: 649, endPoint y: 237, distance: 64.7
click at [649, 237] on div "Save ₱6,900 Condura 0.75 HP CHG Deluxe 6S Series HE Window-Type Air Conditioner…" at bounding box center [720, 206] width 143 height 231
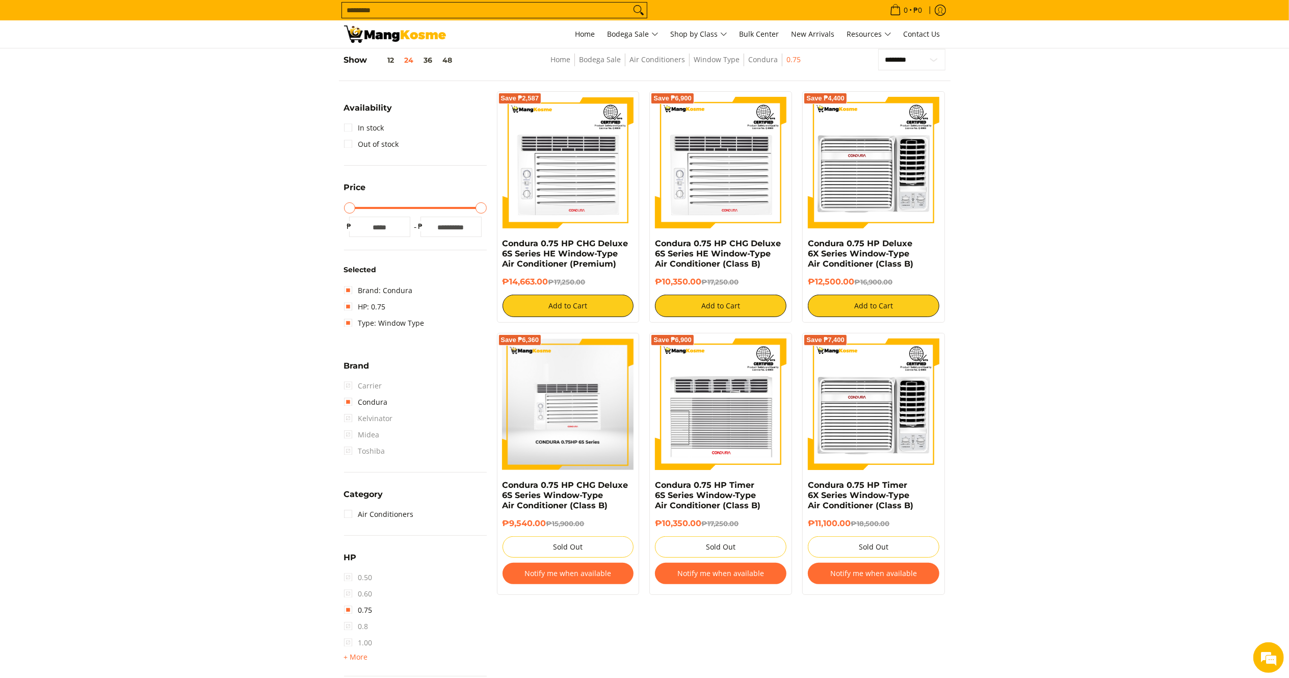
click at [1196, 319] on section "**********" at bounding box center [644, 517] width 1289 height 957
drag, startPoint x: 701, startPoint y: 285, endPoint x: 655, endPoint y: 242, distance: 63.8
click at [655, 242] on div "Condura 0.75 HP CHG Deluxe 6S Series HE Window-Type Air Conditioner (Class B) ₱…" at bounding box center [721, 278] width 132 height 79
copy div "Condura 0.75 HP CHG Deluxe 6S Series HE Window-Type Air Conditioner (Class B) ₱…"
drag, startPoint x: 856, startPoint y: 278, endPoint x: 800, endPoint y: 242, distance: 67.2
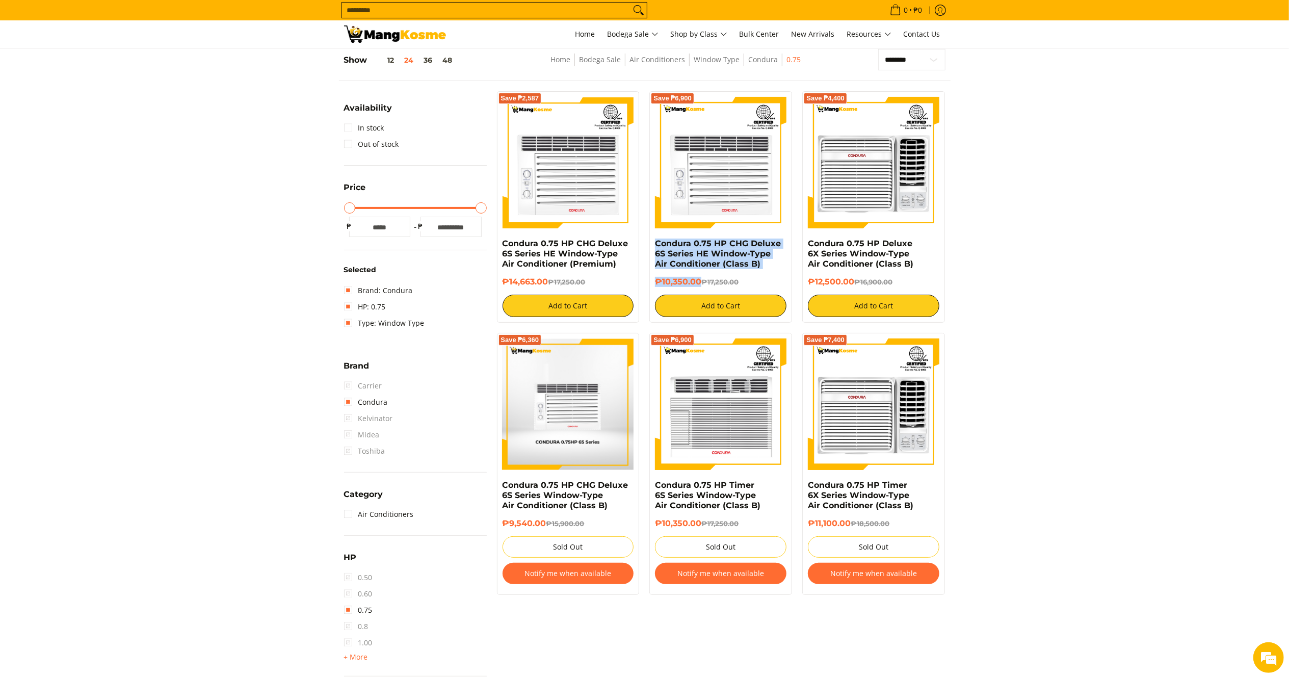
click at [800, 242] on div "Save ₱4,400 Condura 0.75 HP Deluxe 6X Series Window-Type Air Conditioner (Class…" at bounding box center [873, 206] width 153 height 231
copy div "Condura 0.75 HP Deluxe 6X Series Window-Type Air Conditioner (Class B) ₱12,500.…"
drag, startPoint x: 549, startPoint y: 277, endPoint x: 505, endPoint y: 247, distance: 53.6
click at [505, 247] on div "Condura 0.75 HP CHG Deluxe 6S Series HE Window-Type Air Conditioner (Premium) ₱…" at bounding box center [569, 278] width 132 height 79
drag, startPoint x: 551, startPoint y: 284, endPoint x: 496, endPoint y: 242, distance: 69.0
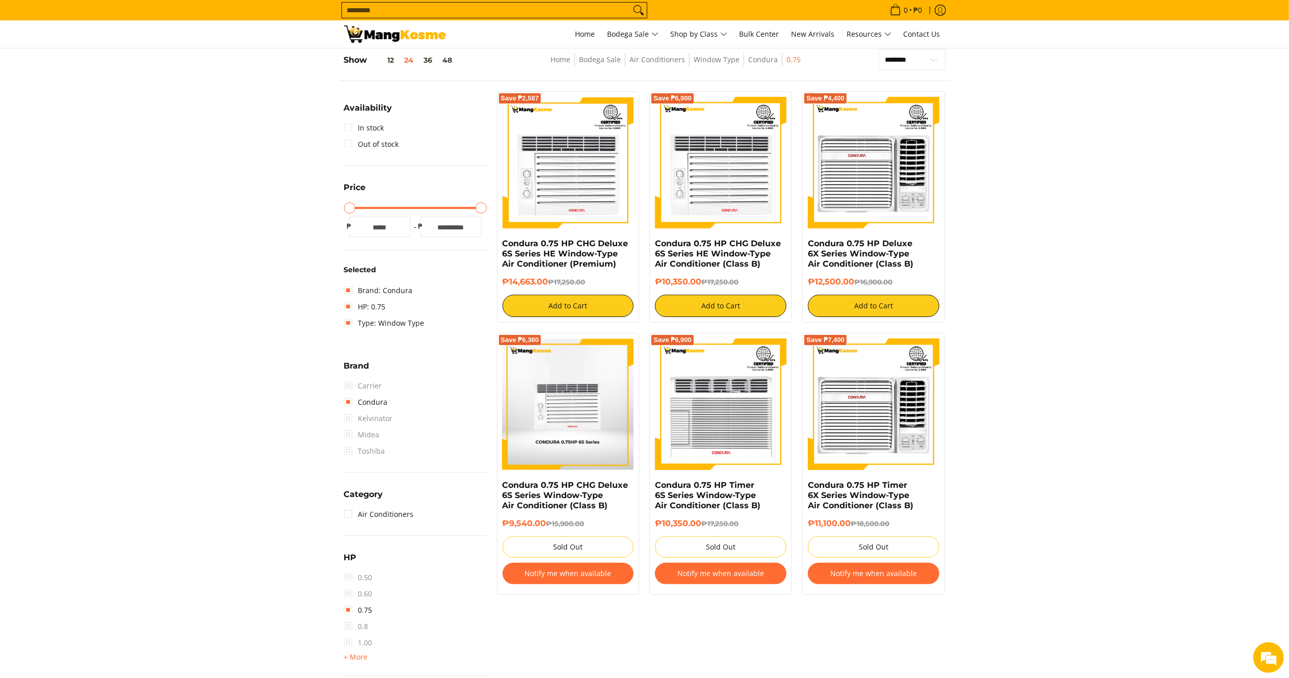
click at [497, 242] on div "Save ₱2,587 Condura 0.75 HP CHG Deluxe 6S Series HE Window-Type Air Conditioner…" at bounding box center [568, 206] width 143 height 231
copy div "Condura 0.75 HP CHG Deluxe 6S Series HE Window-Type Air Conditioner (Premium) ₱…"
click at [387, 29] on img at bounding box center [395, 33] width 102 height 17
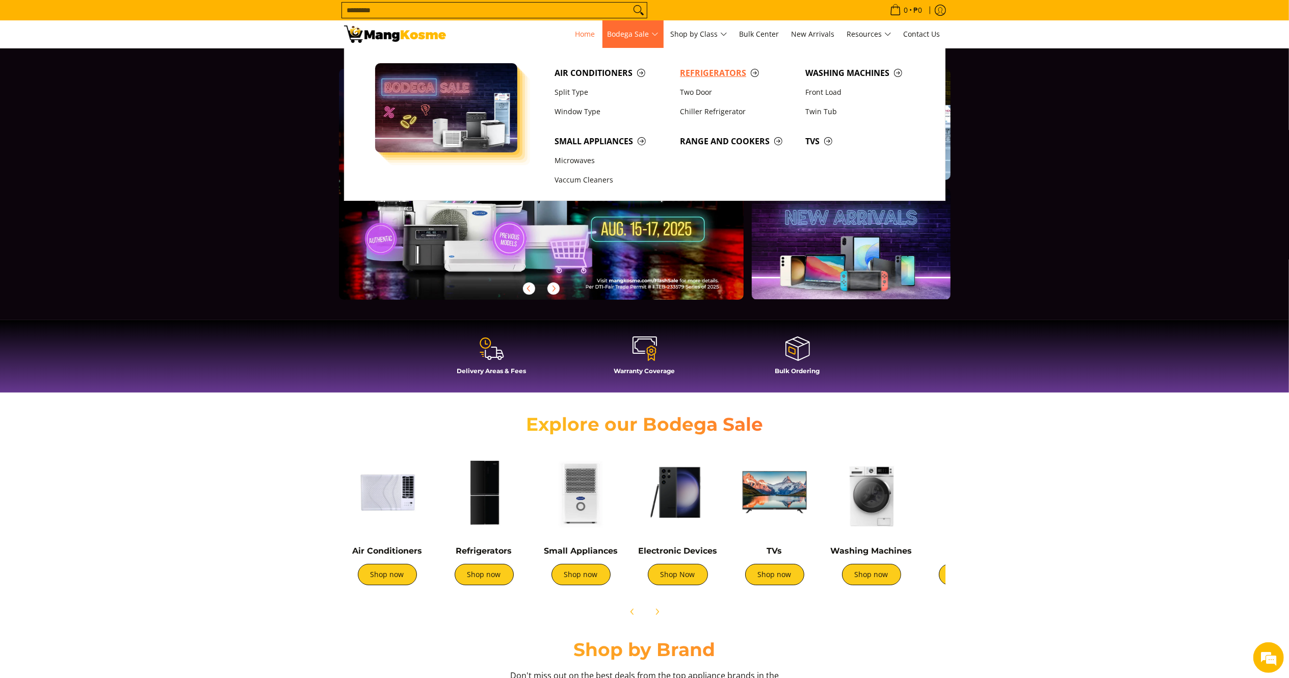
click at [714, 75] on span "Refrigerators" at bounding box center [737, 73] width 115 height 13
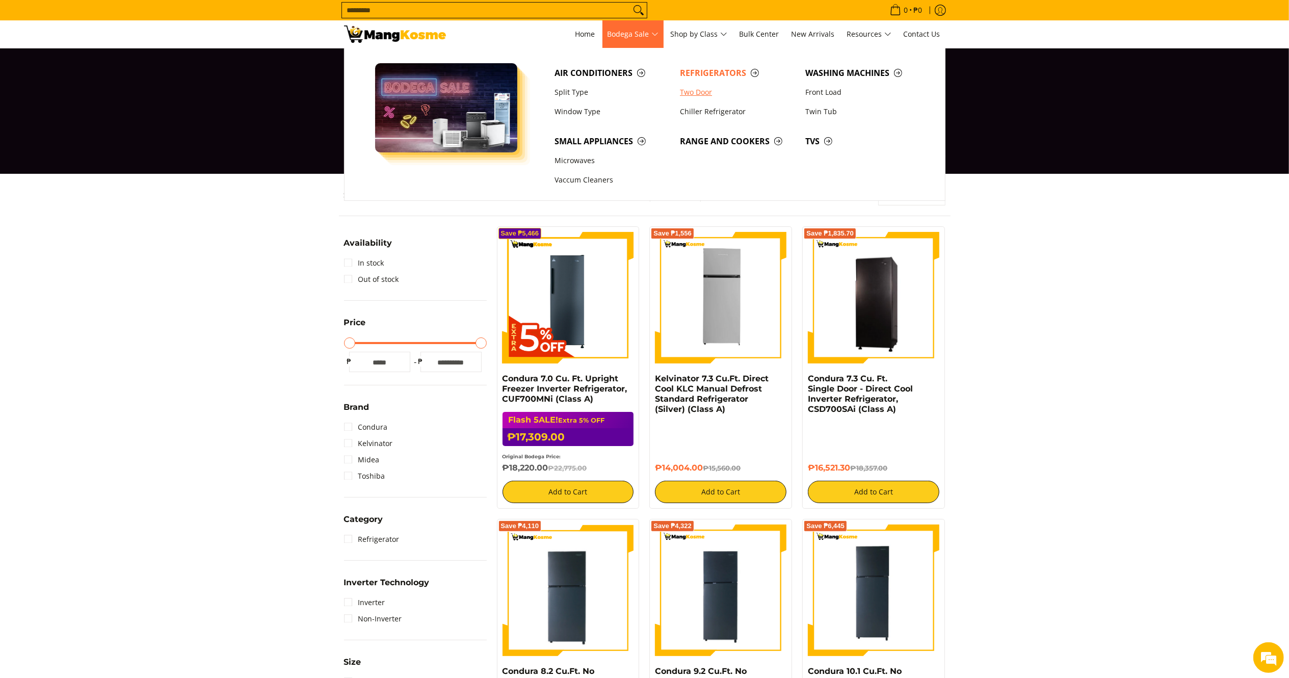
click at [706, 93] on link "Two Door" at bounding box center [737, 92] width 125 height 19
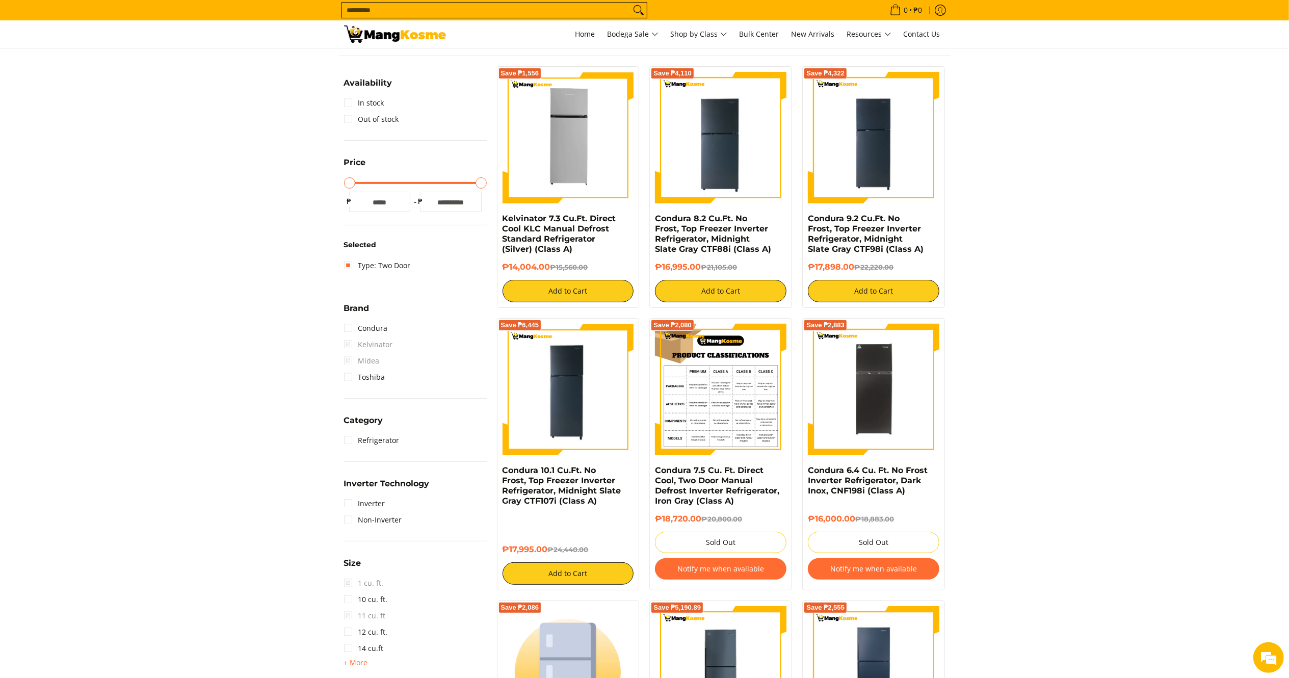
scroll to position [204, 0]
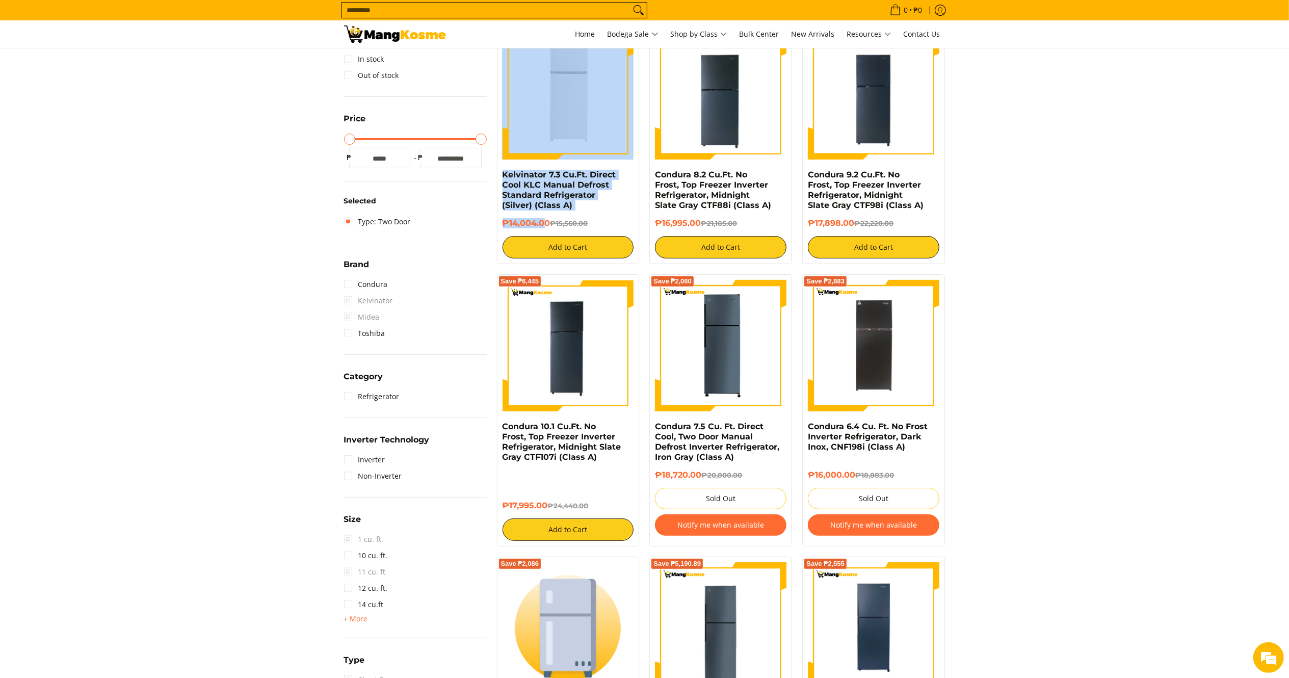
drag, startPoint x: 547, startPoint y: 223, endPoint x: 493, endPoint y: 170, distance: 75.3
click at [493, 170] on div "Save ₱1,556 Kelvinator 7.3 Cu.Ft. Direct Cool KLC Manual Defrost Standard Refri…" at bounding box center [568, 143] width 153 height 242
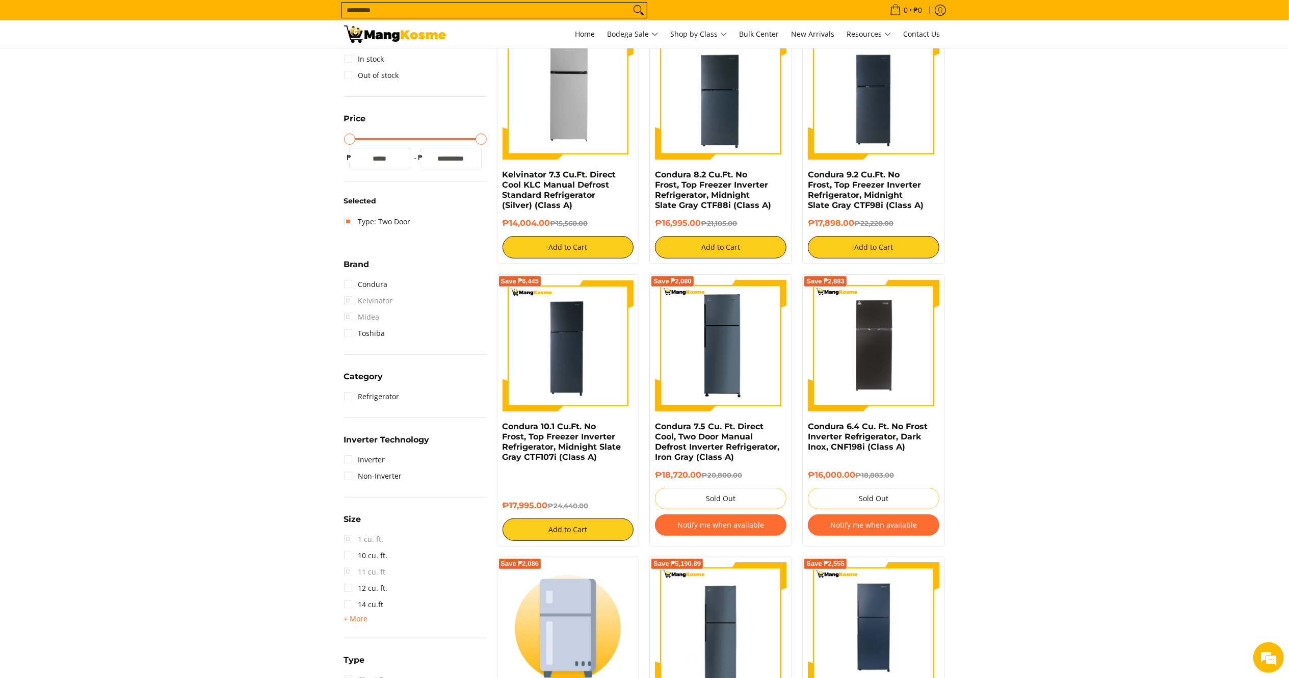
drag, startPoint x: 552, startPoint y: 224, endPoint x: 502, endPoint y: 175, distance: 69.6
click at [503, 175] on div "Kelvinator 7.3 Cu.Ft. Direct Cool KLC Manual Defrost Standard Refrigerator (Sil…" at bounding box center [569, 214] width 132 height 89
copy div "Kelvinator 7.3 Cu.Ft. Direct Cool KLC Manual Defrost Standard Refrigerator (Sil…"
drag, startPoint x: 702, startPoint y: 220, endPoint x: 652, endPoint y: 173, distance: 67.8
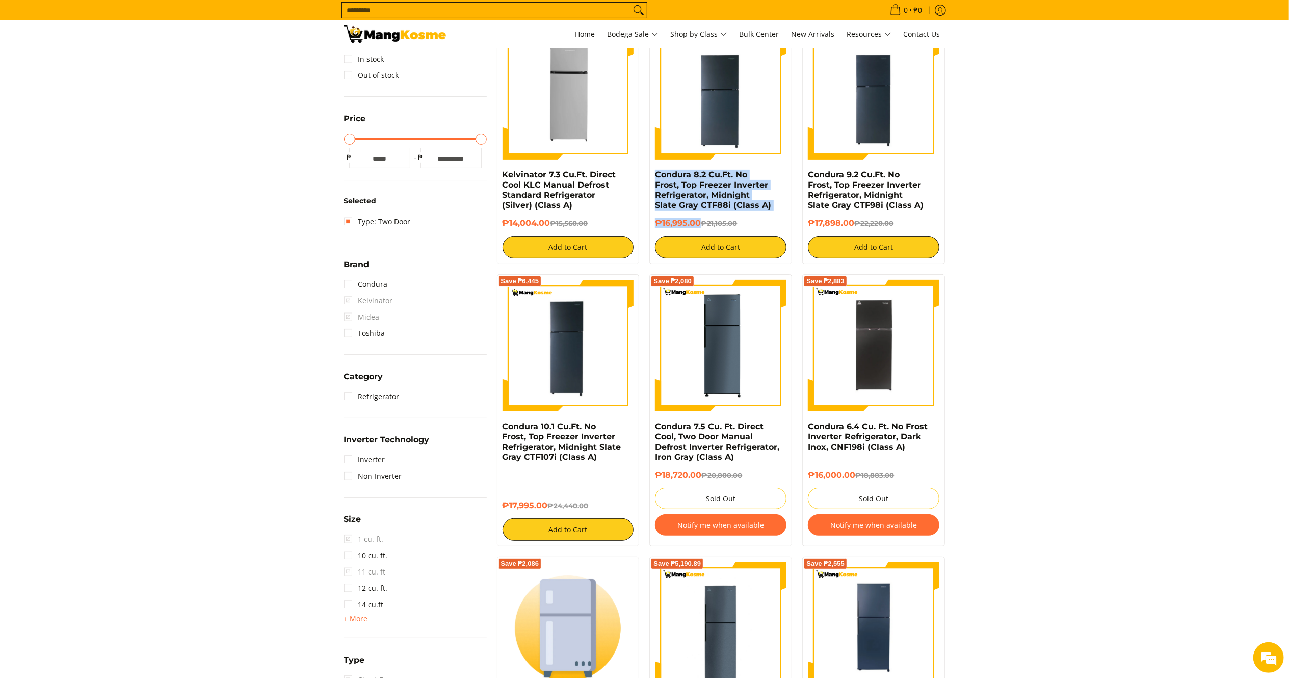
click at [655, 173] on div "Condura 8.2 Cu.Ft. No Frost, Top Freezer Inverter Refrigerator, Midnight Slate …" at bounding box center [721, 214] width 132 height 89
copy div "Condura 8.2 Cu.Ft. No Frost, Top Freezer Inverter Refrigerator, Midnight Slate …"
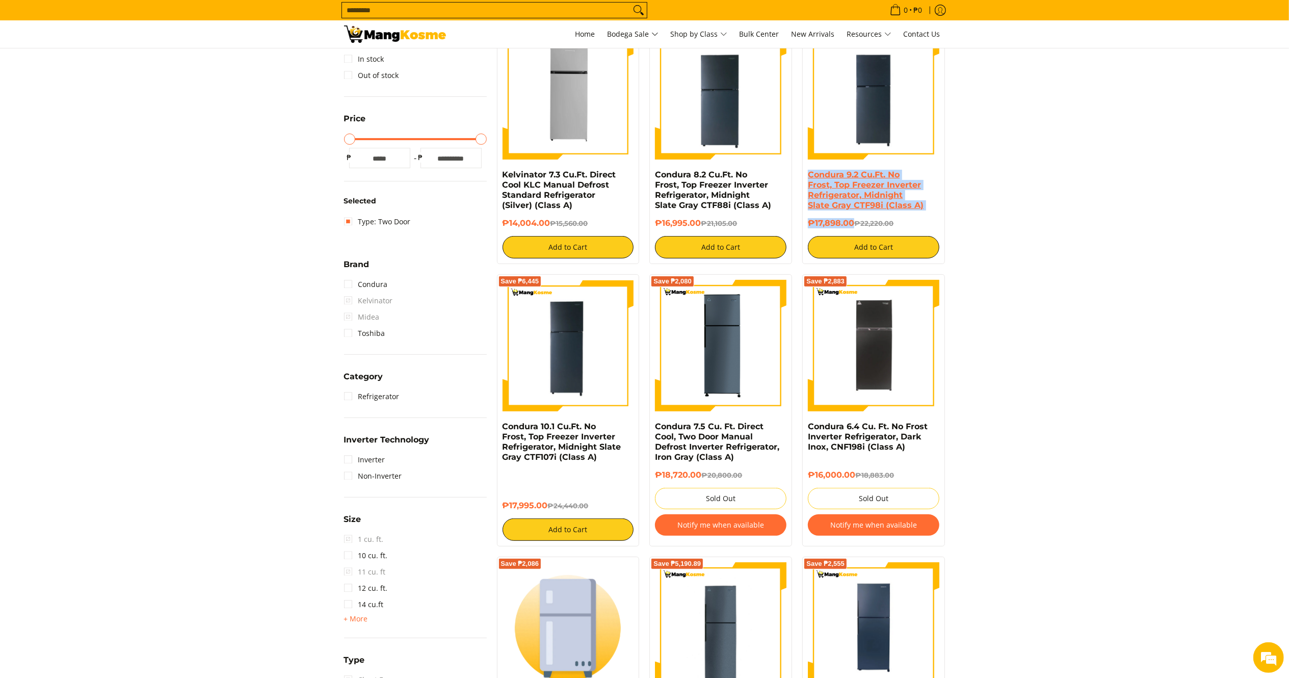
drag, startPoint x: 855, startPoint y: 228, endPoint x: 808, endPoint y: 170, distance: 74.3
click at [808, 170] on div "Condura 9.2 Cu.Ft. No Frost, Top Freezer Inverter Refrigerator, Midnight Slate …" at bounding box center [874, 214] width 132 height 89
copy div "Condura 9.2 Cu.Ft. No Frost, Top Freezer Inverter Refrigerator, Midnight Slate …"
drag, startPoint x: 528, startPoint y: 473, endPoint x: 503, endPoint y: 426, distance: 53.4
click at [503, 426] on div "Condura 10.1 Cu.Ft. No Frost, Top Freezer Inverter Refrigerator, Midnight Slate…" at bounding box center [569, 481] width 132 height 119
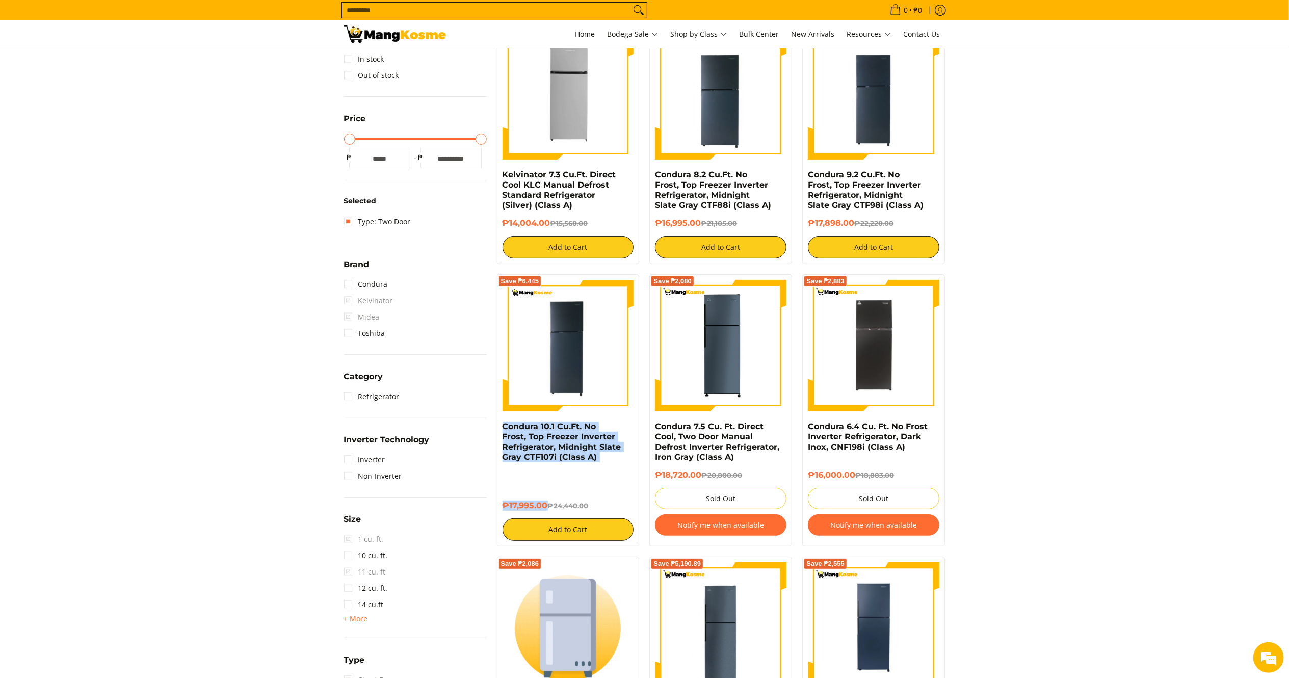
copy div "Condura 10.1 Cu.Ft. No Frost, Top Freezer Inverter Refrigerator, Midnight Slate…"
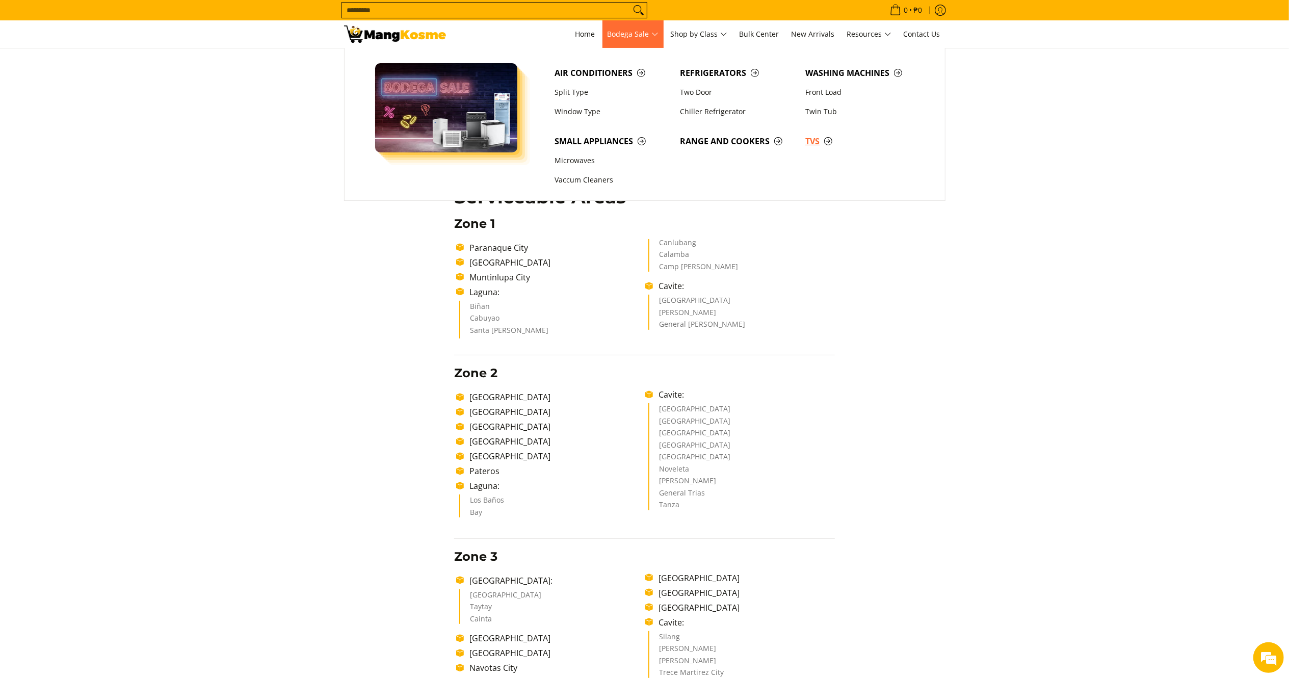
click at [808, 138] on span "TVs" at bounding box center [862, 141] width 115 height 13
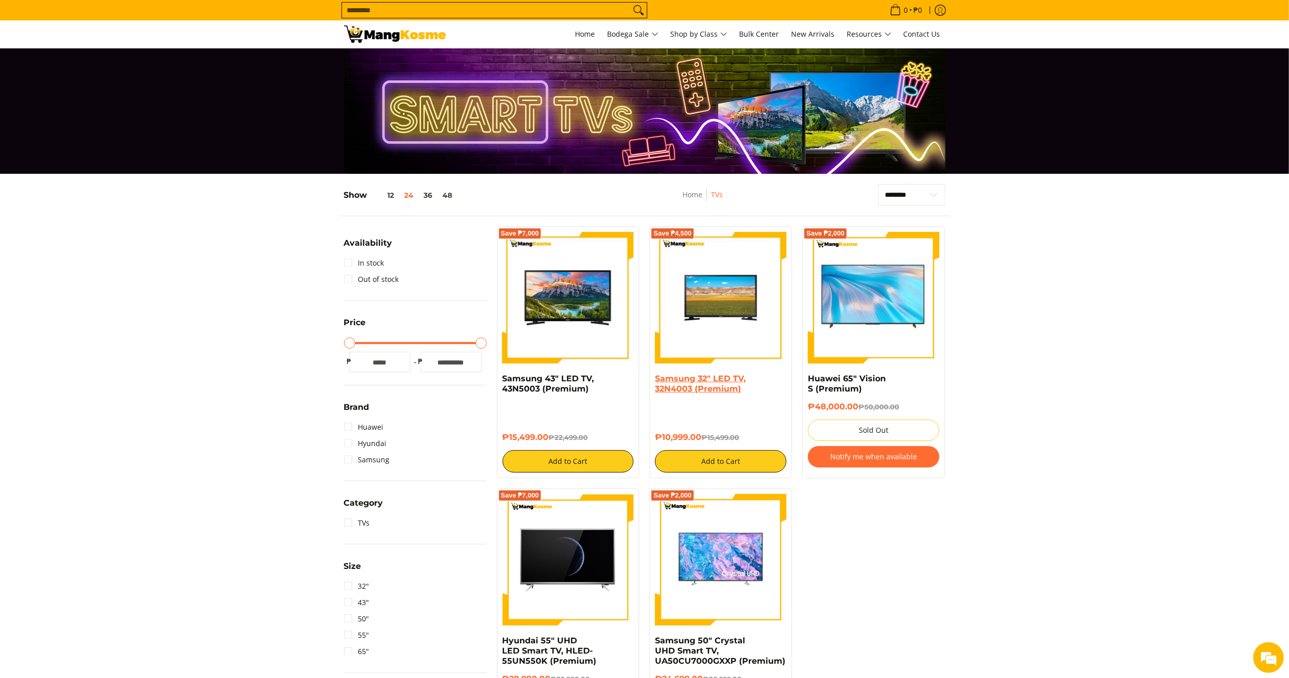
drag, startPoint x: 707, startPoint y: 436, endPoint x: 655, endPoint y: 376, distance: 79.2
click at [655, 376] on div "Samsung 32" LED TV, 32N4003 (Premium) ₱10,999.00 ₱15,499.00 Add to Cart" at bounding box center [721, 423] width 132 height 99
copy div "Samsung 32" LED TV, 32N4003 (Premium) ₱10,999.00"
drag, startPoint x: 551, startPoint y: 439, endPoint x: 498, endPoint y: 377, distance: 82.0
click at [498, 377] on div "Save ₱7,000 Samsung 43" LED TV, 43N5003 (Premium) ₱15,499.00 ₱22,499.00 Add to …" at bounding box center [568, 352] width 143 height 252
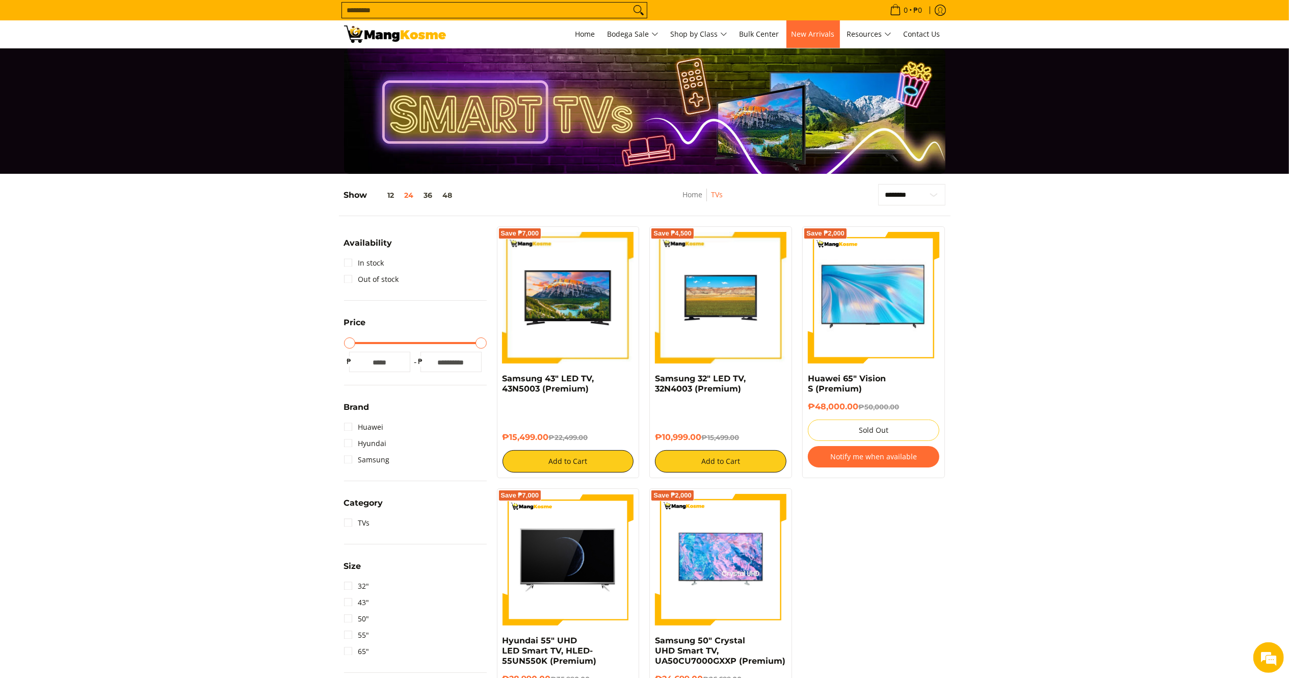
copy div "Samsung 43" LED TV, 43N5003 (Premium) ₱15,499.00"
